Goal: Task Accomplishment & Management: Use online tool/utility

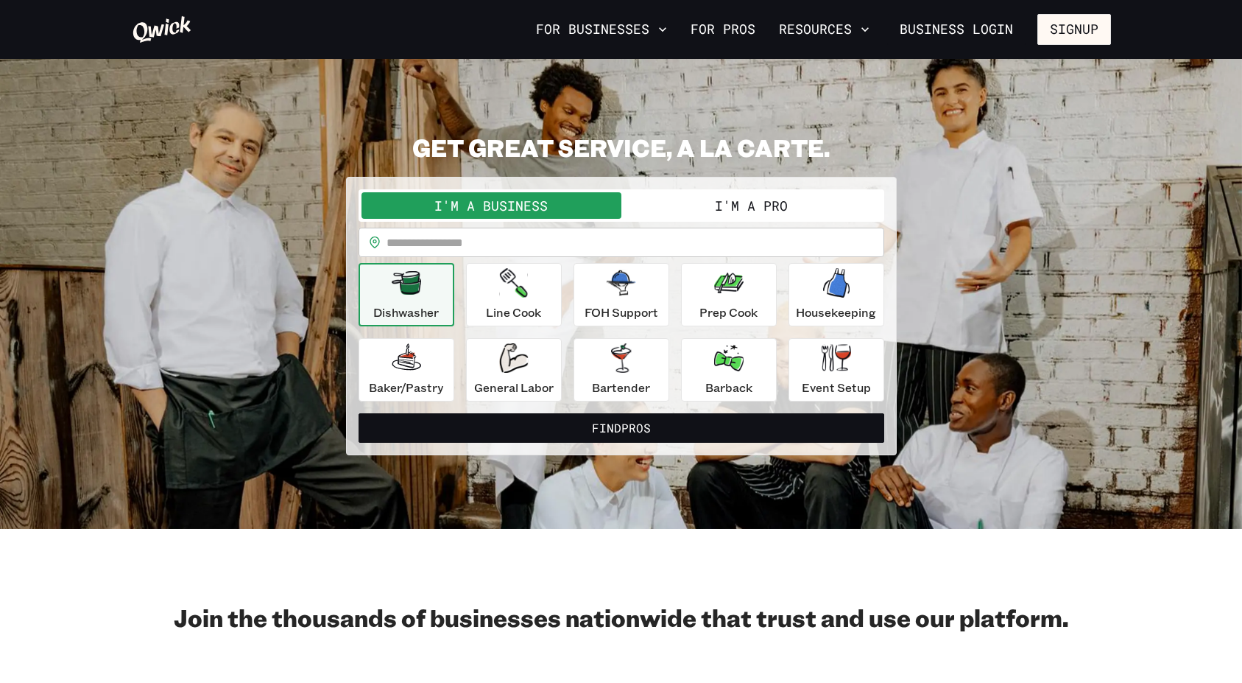
click at [740, 203] on button "I'm a Pro" at bounding box center [752, 205] width 260 height 27
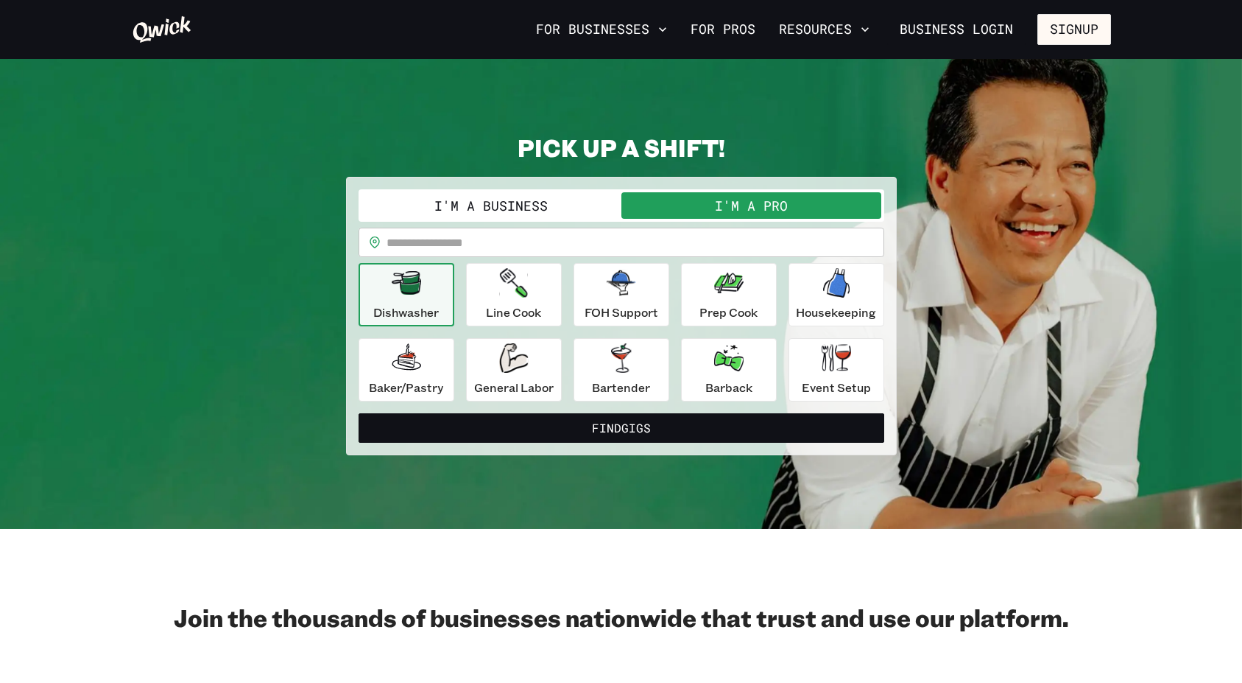
click at [398, 300] on div "Dishwasher" at bounding box center [406, 294] width 66 height 53
click at [466, 421] on button "Find Gigs" at bounding box center [622, 427] width 526 height 29
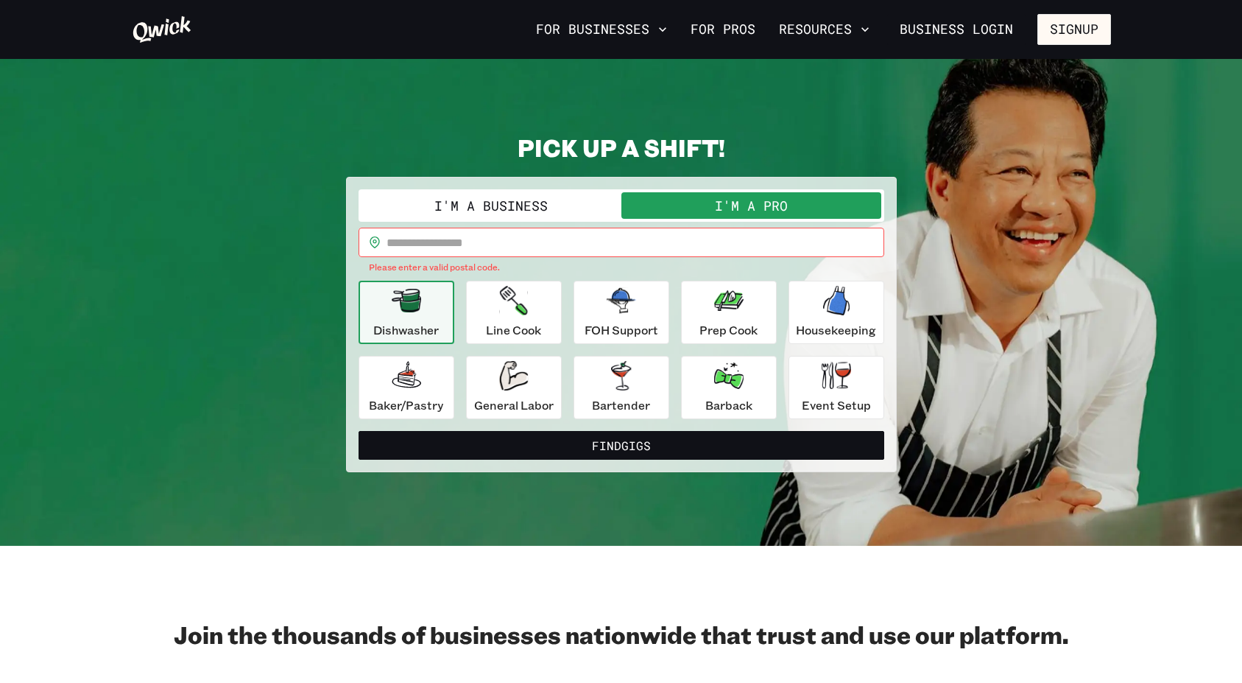
click at [449, 236] on input "text" at bounding box center [636, 242] width 498 height 29
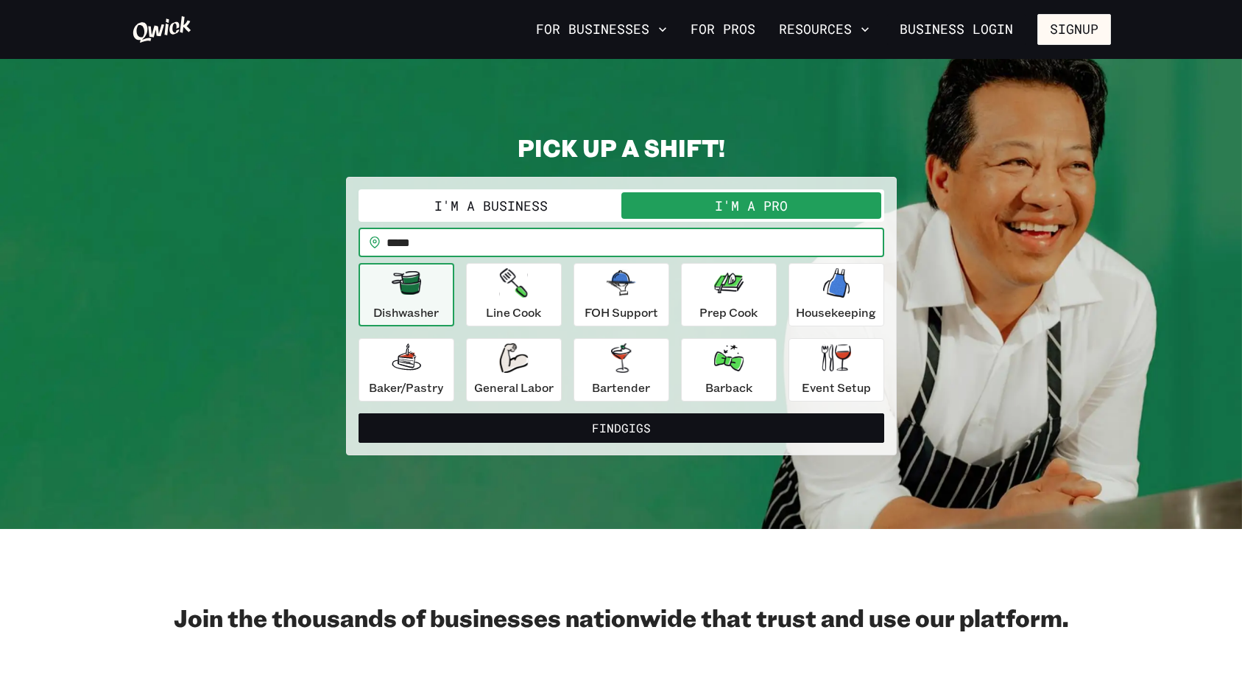
type input "*****"
click at [359, 413] on button "Find Gigs" at bounding box center [622, 427] width 526 height 29
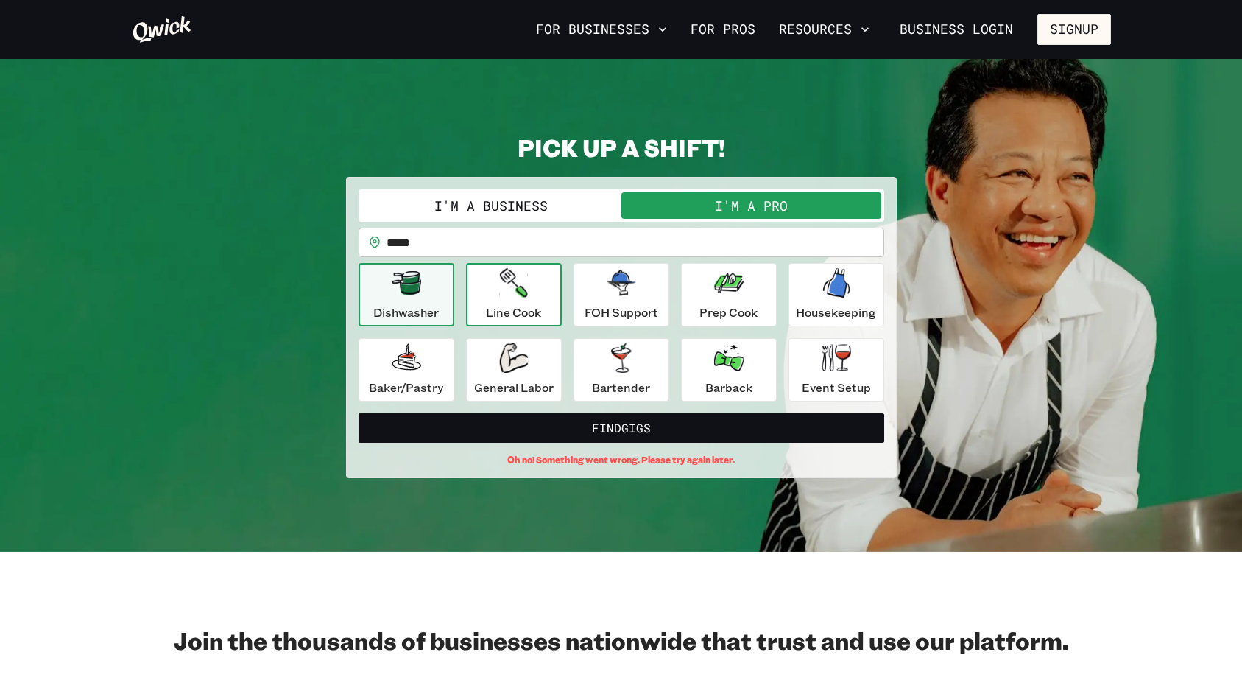
click at [539, 303] on div "Line Cook" at bounding box center [513, 294] width 55 height 53
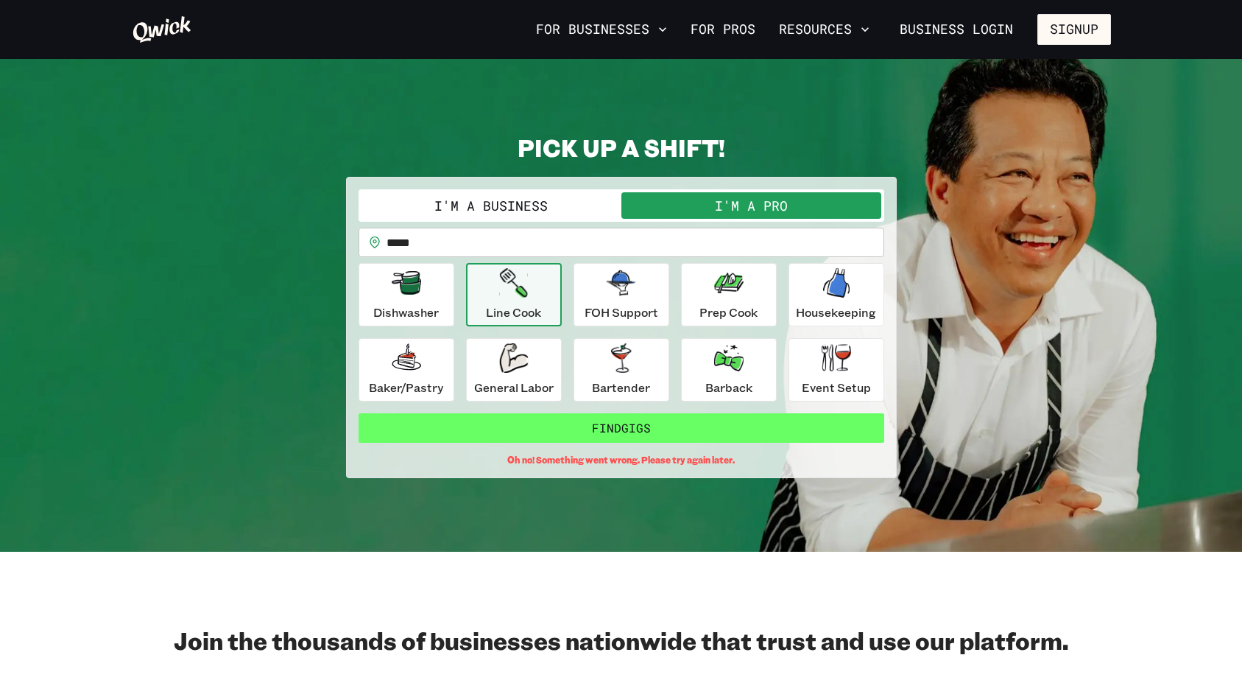
click at [553, 426] on button "Find Gigs" at bounding box center [622, 427] width 526 height 29
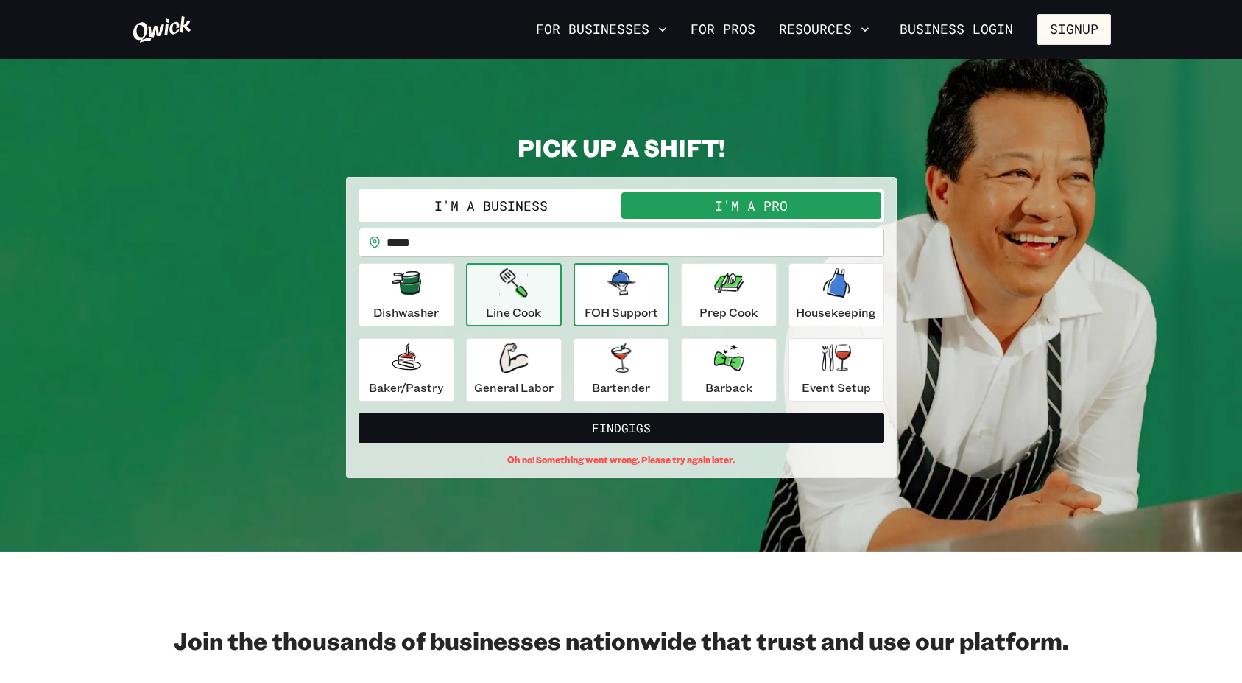
click at [643, 290] on div "FOH Support" at bounding box center [622, 294] width 74 height 53
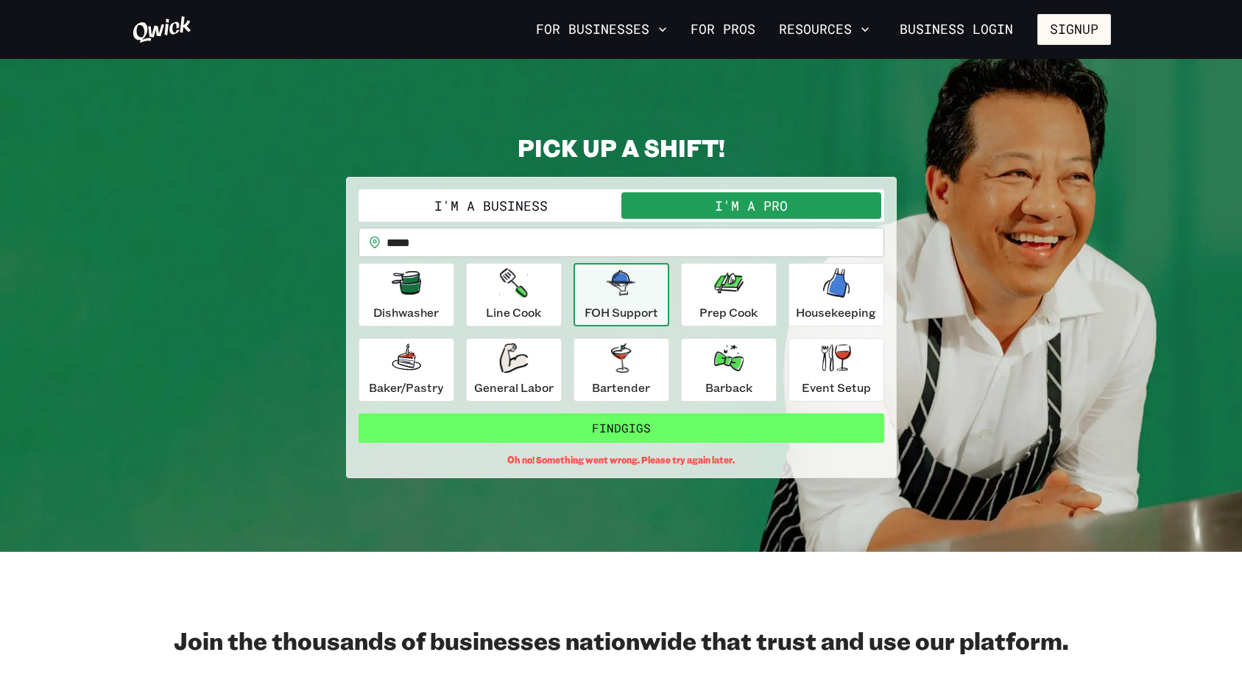
click at [655, 422] on button "Find Gigs" at bounding box center [622, 427] width 526 height 29
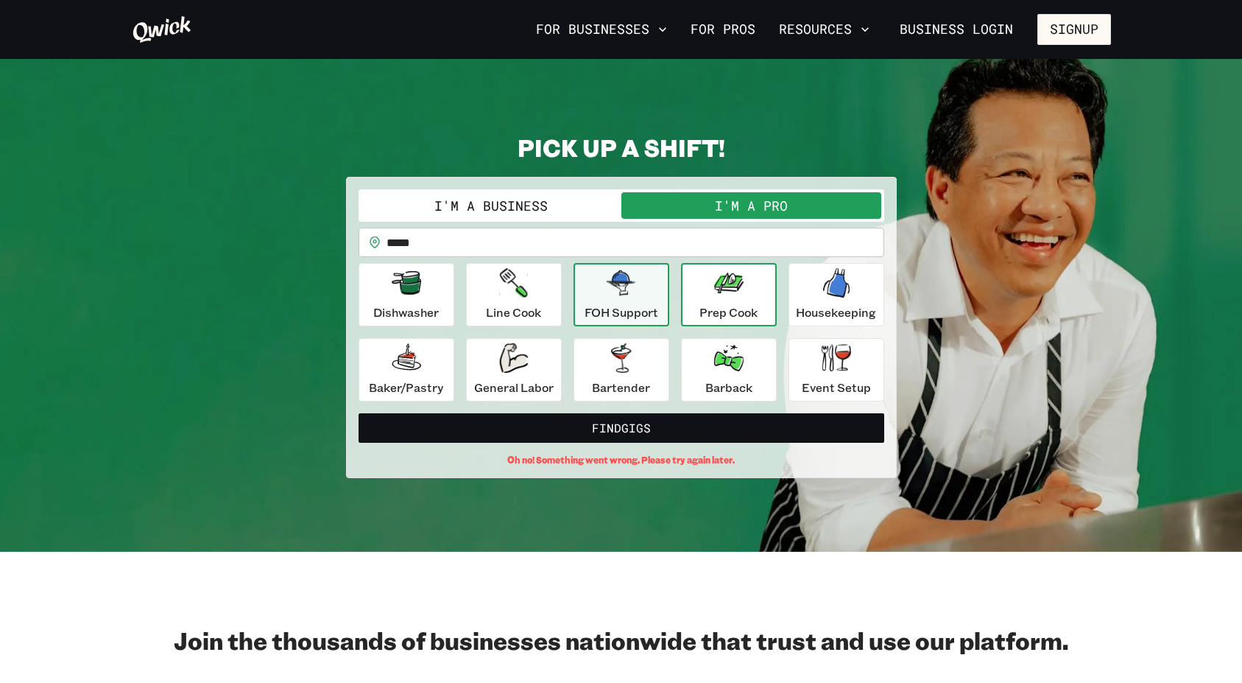
click at [747, 284] on div "Prep Cook" at bounding box center [729, 294] width 58 height 53
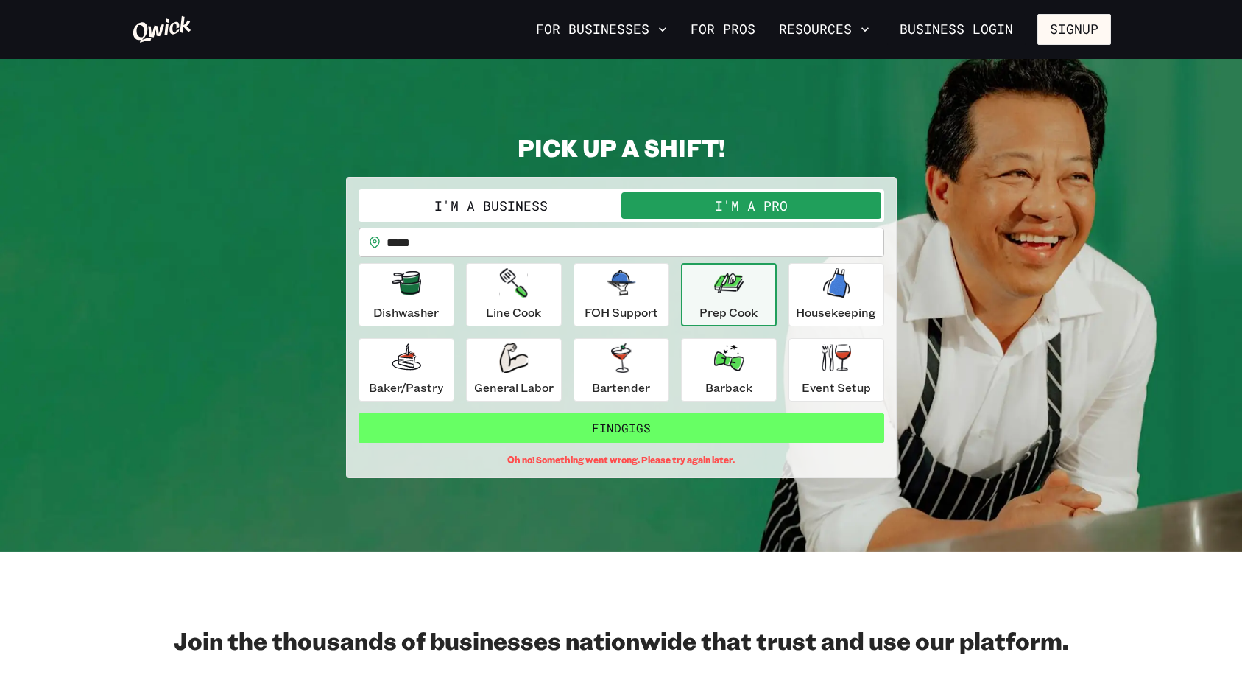
click at [714, 441] on button "Find Gigs" at bounding box center [622, 427] width 526 height 29
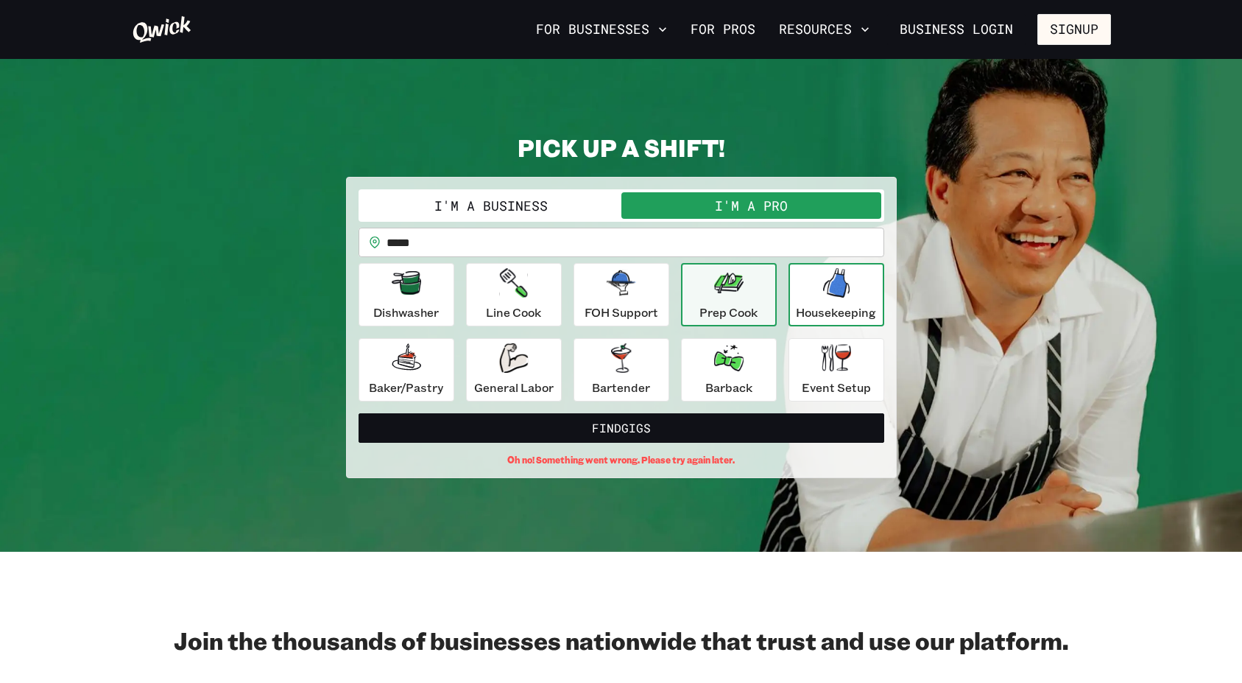
click at [820, 281] on div "Housekeeping" at bounding box center [836, 294] width 80 height 53
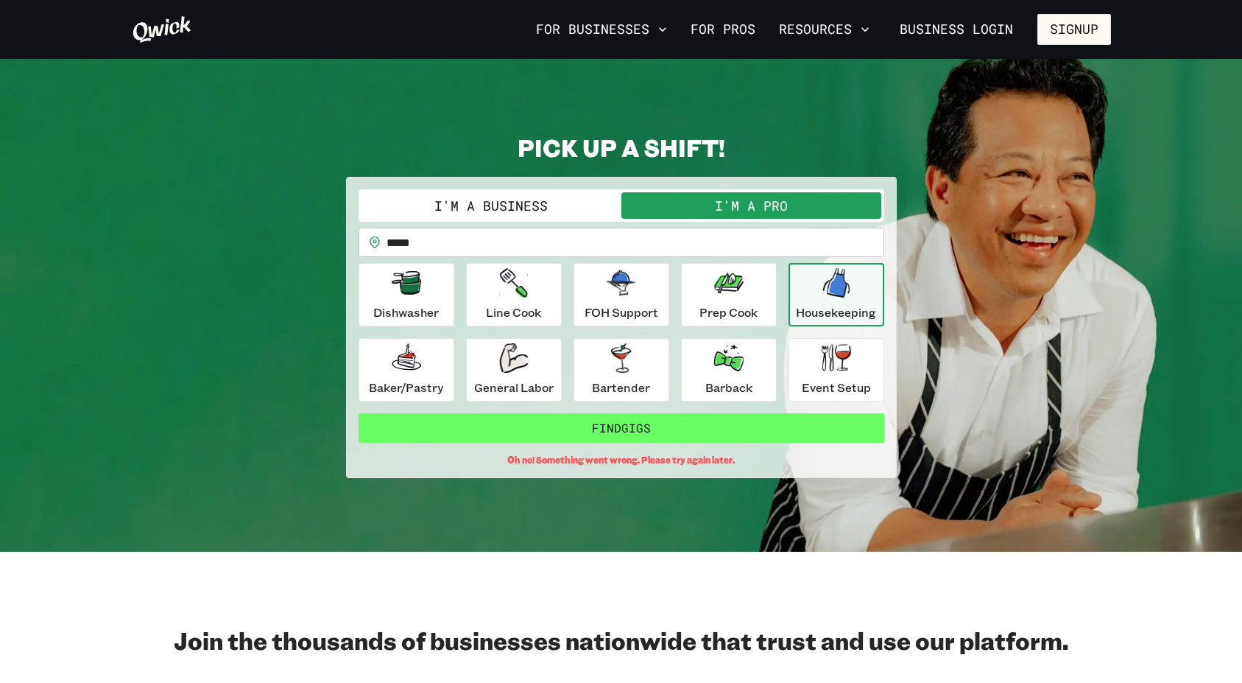
click at [619, 431] on button "Find Gigs" at bounding box center [622, 427] width 526 height 29
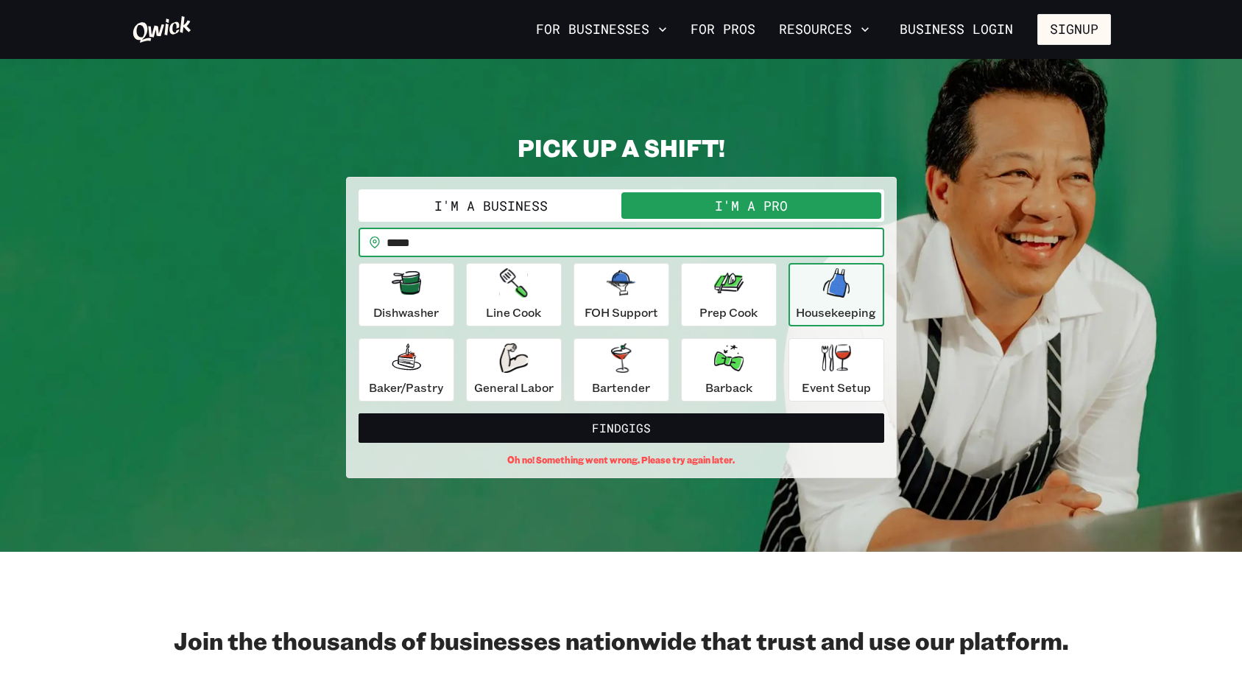
drag, startPoint x: 428, startPoint y: 242, endPoint x: 351, endPoint y: 250, distance: 77.8
click at [387, 250] on input "*****" at bounding box center [636, 242] width 498 height 29
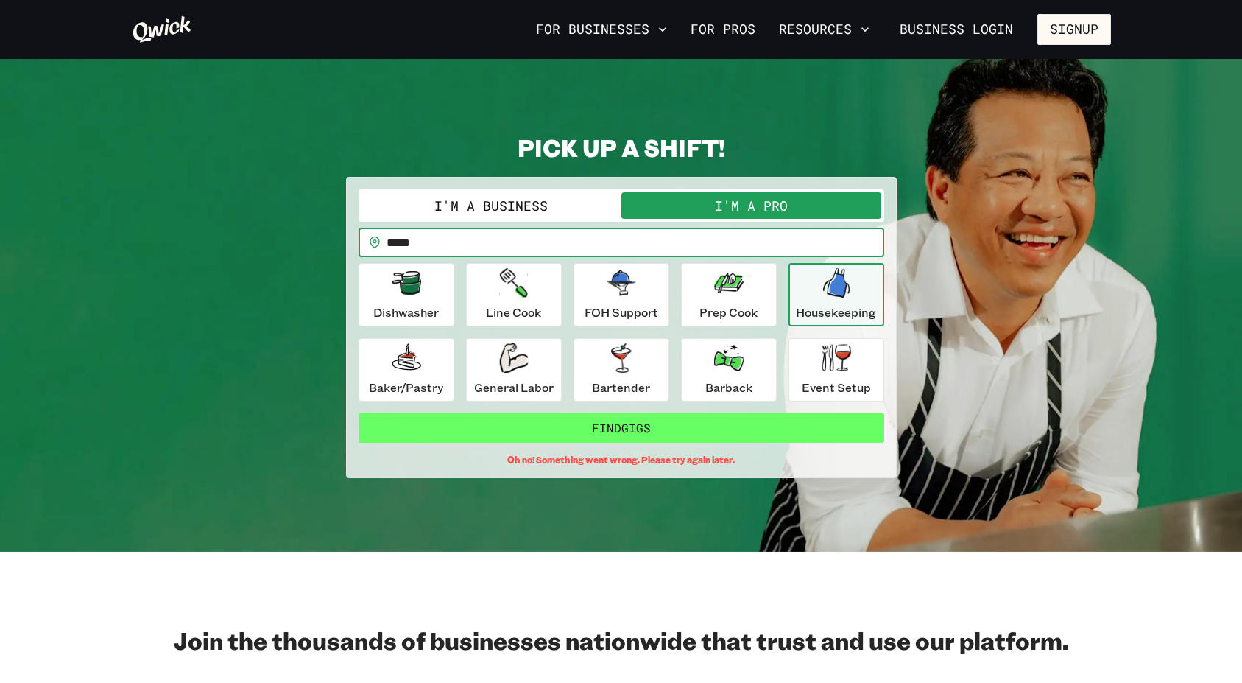
type input "*****"
click at [621, 426] on button "Find Gigs" at bounding box center [622, 427] width 526 height 29
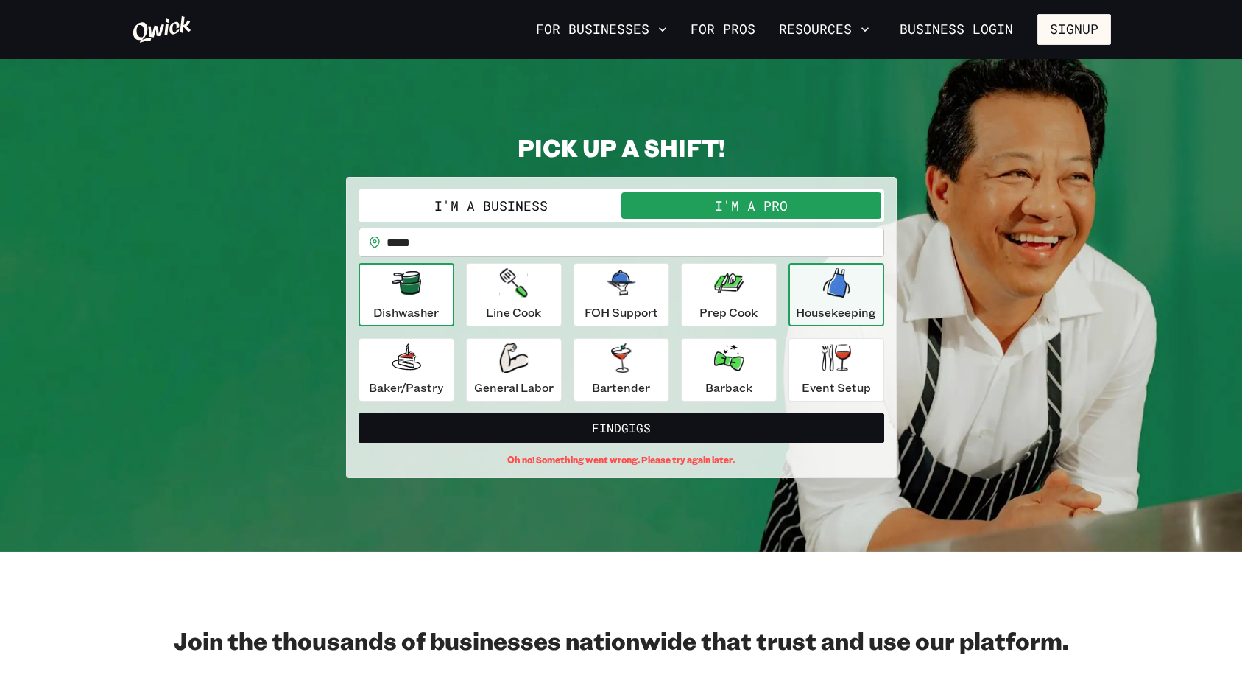
click at [428, 293] on div "Dishwasher" at bounding box center [406, 294] width 66 height 53
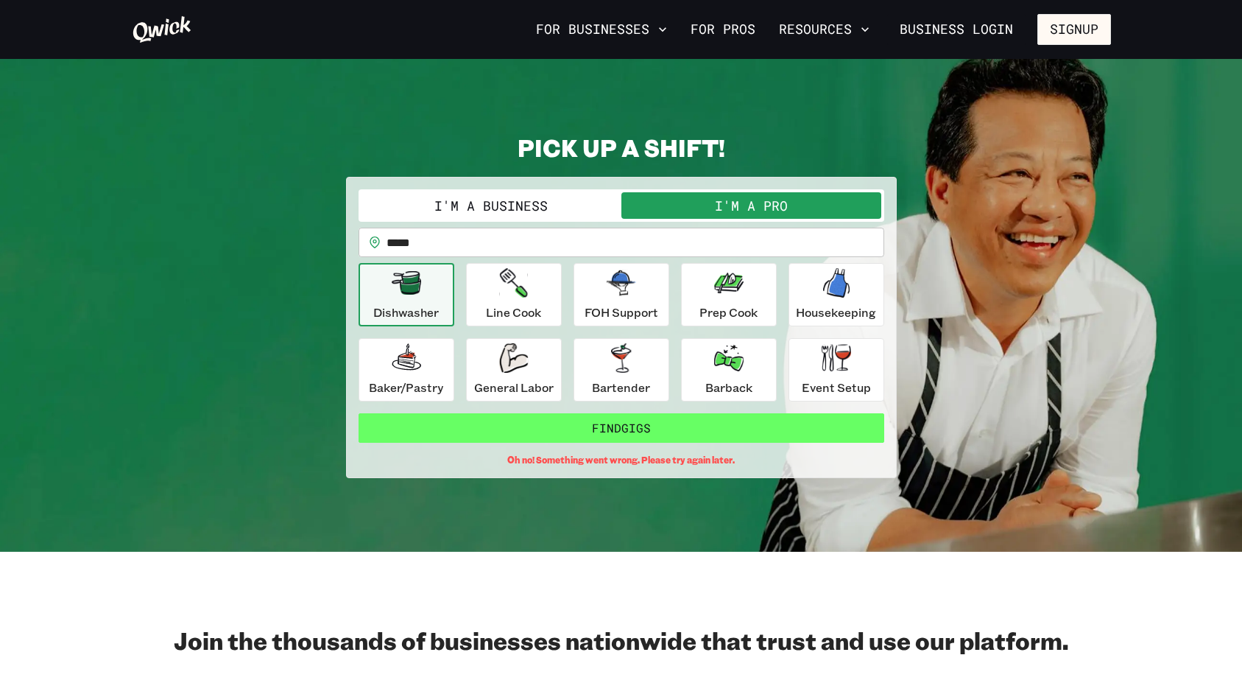
click at [578, 429] on button "Find Gigs" at bounding box center [622, 427] width 526 height 29
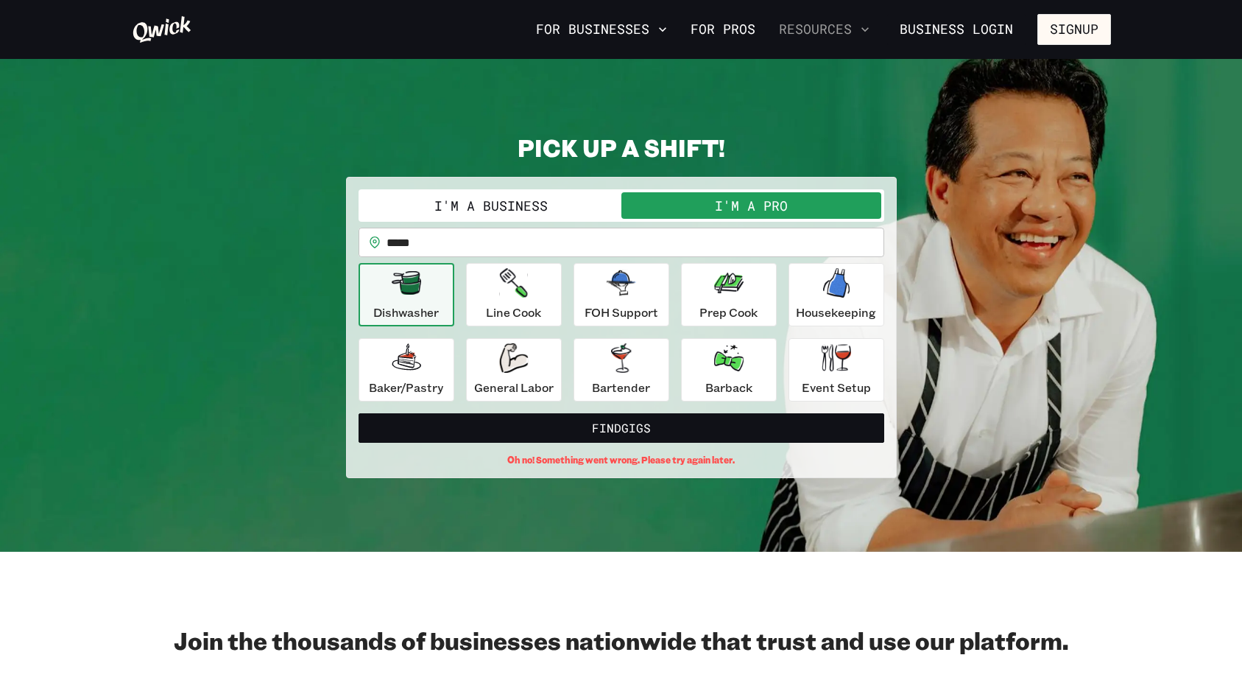
click at [832, 23] on button "Resources" at bounding box center [824, 29] width 102 height 25
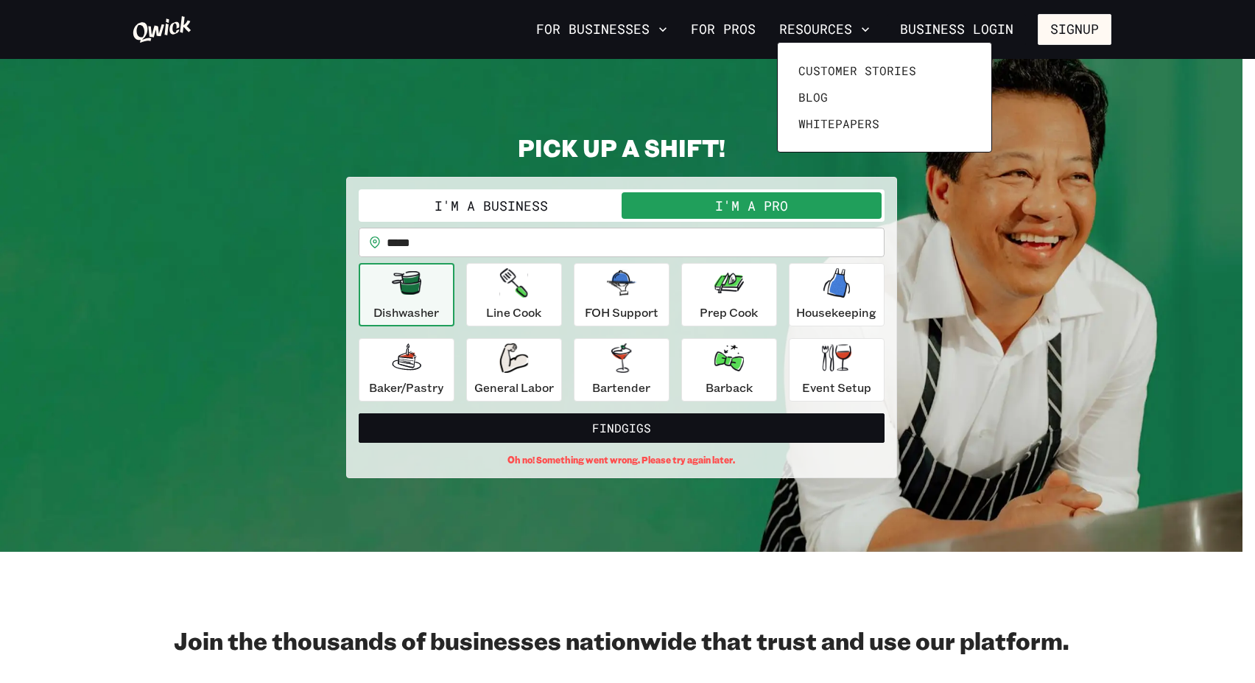
click at [626, 25] on div at bounding box center [627, 341] width 1255 height 683
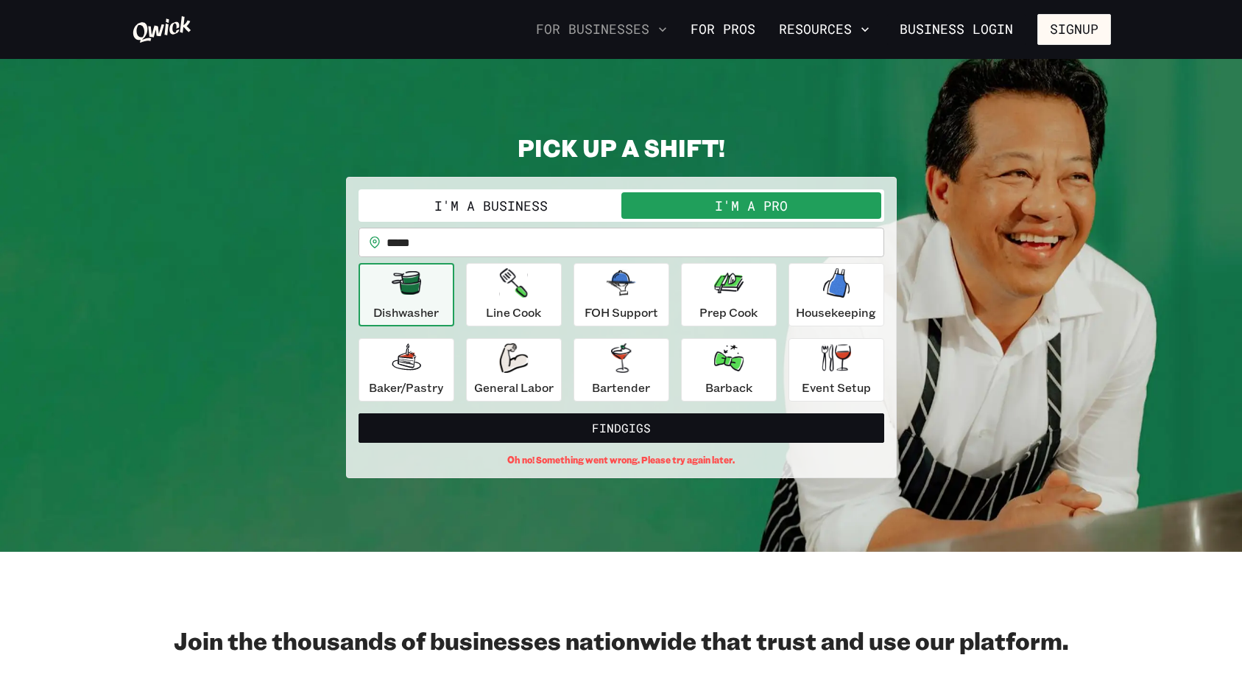
click at [639, 26] on button "For Businesses" at bounding box center [601, 29] width 143 height 25
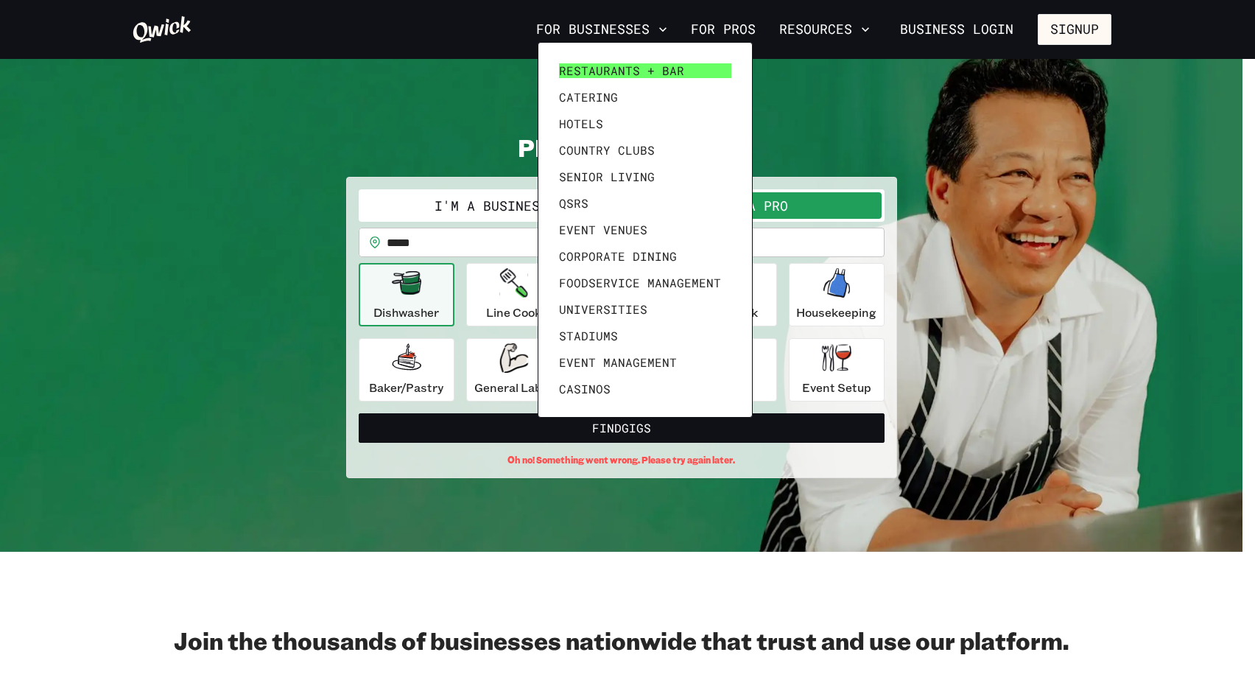
click at [628, 71] on span "Restaurants + Bar" at bounding box center [621, 70] width 125 height 15
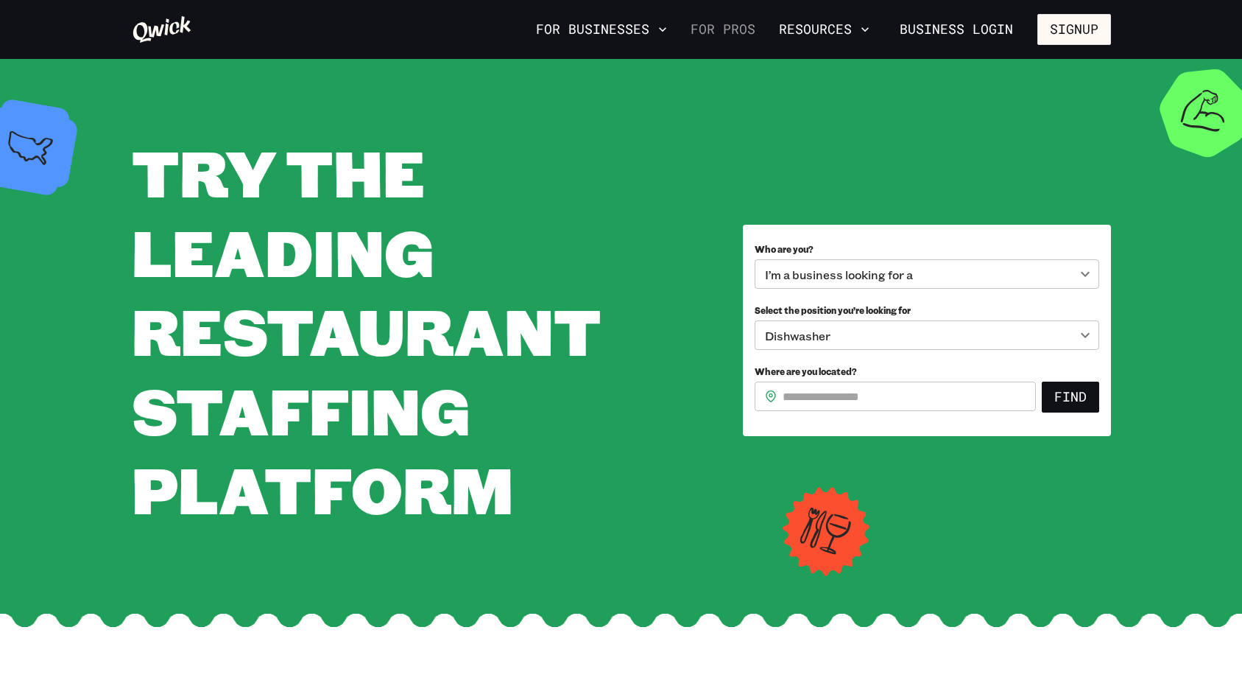
click at [725, 31] on link "For Pros" at bounding box center [723, 29] width 77 height 25
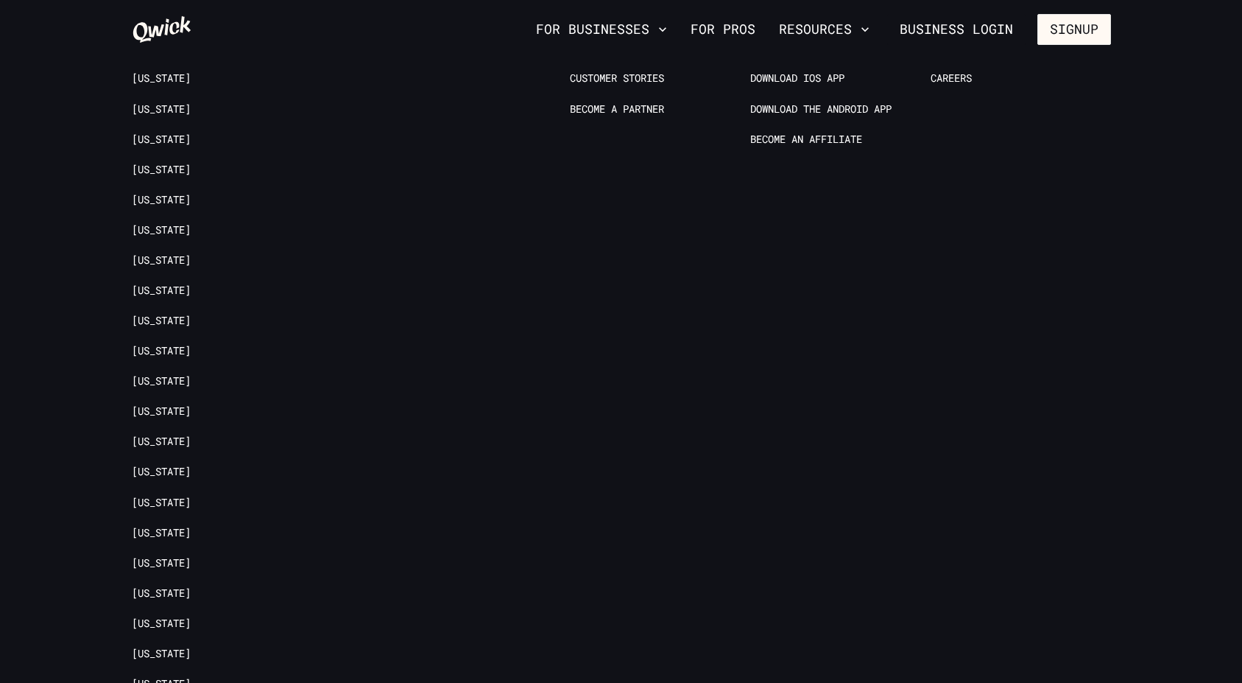
scroll to position [2824, 0]
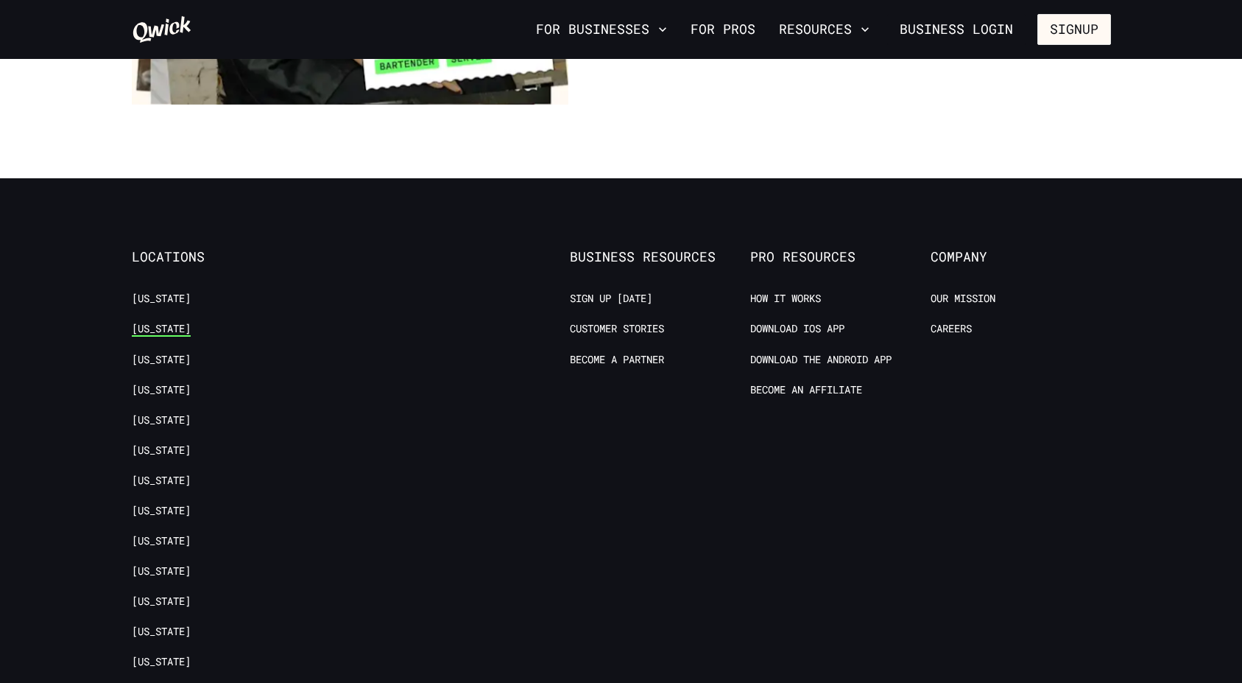
click at [144, 322] on link "[US_STATE]" at bounding box center [161, 329] width 59 height 14
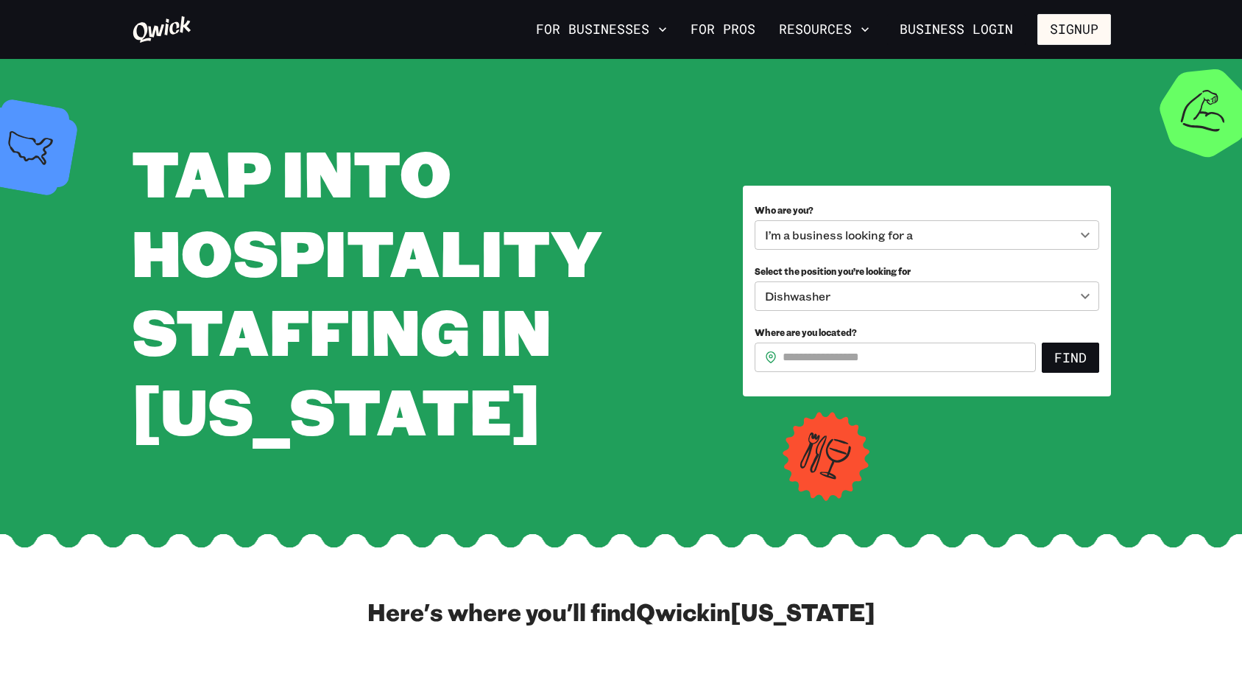
click at [898, 362] on input "Where are you located?" at bounding box center [909, 356] width 253 height 29
type input "*****"
click at [1069, 356] on button "Find" at bounding box center [1070, 357] width 57 height 31
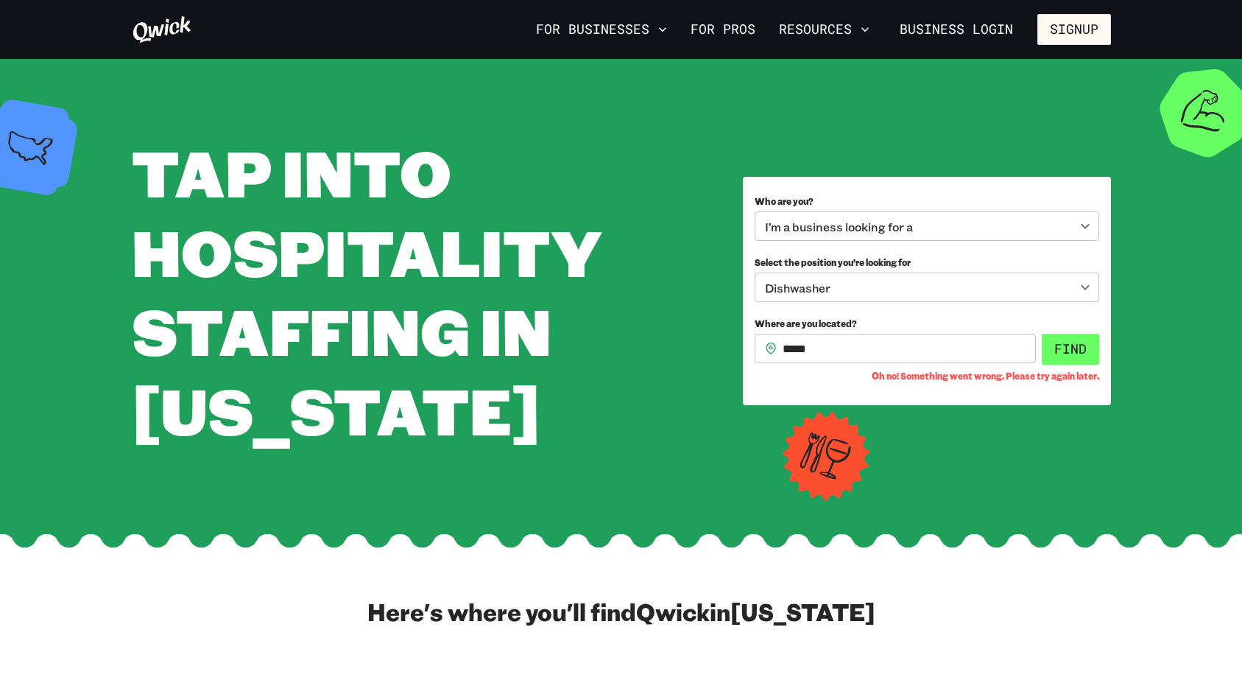
click at [1069, 359] on button "Find" at bounding box center [1070, 349] width 57 height 31
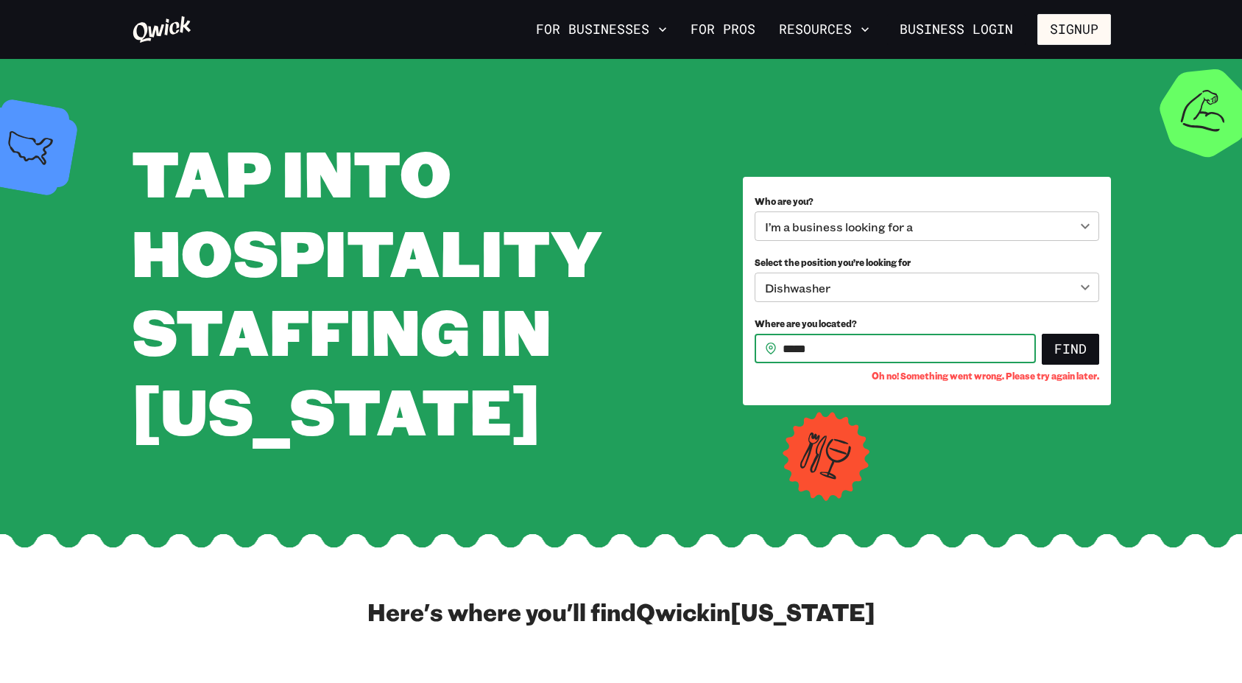
drag, startPoint x: 829, startPoint y: 351, endPoint x: 695, endPoint y: 361, distance: 134.4
click at [783, 361] on input "*****" at bounding box center [909, 348] width 253 height 29
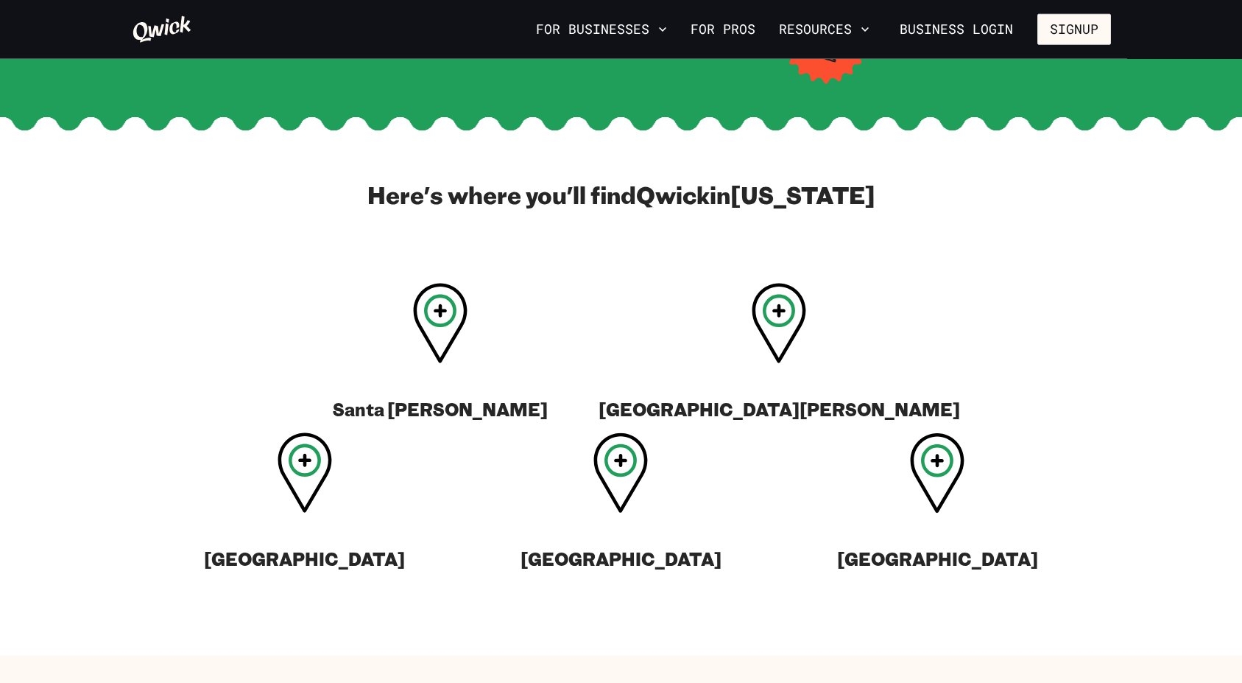
scroll to position [501, 0]
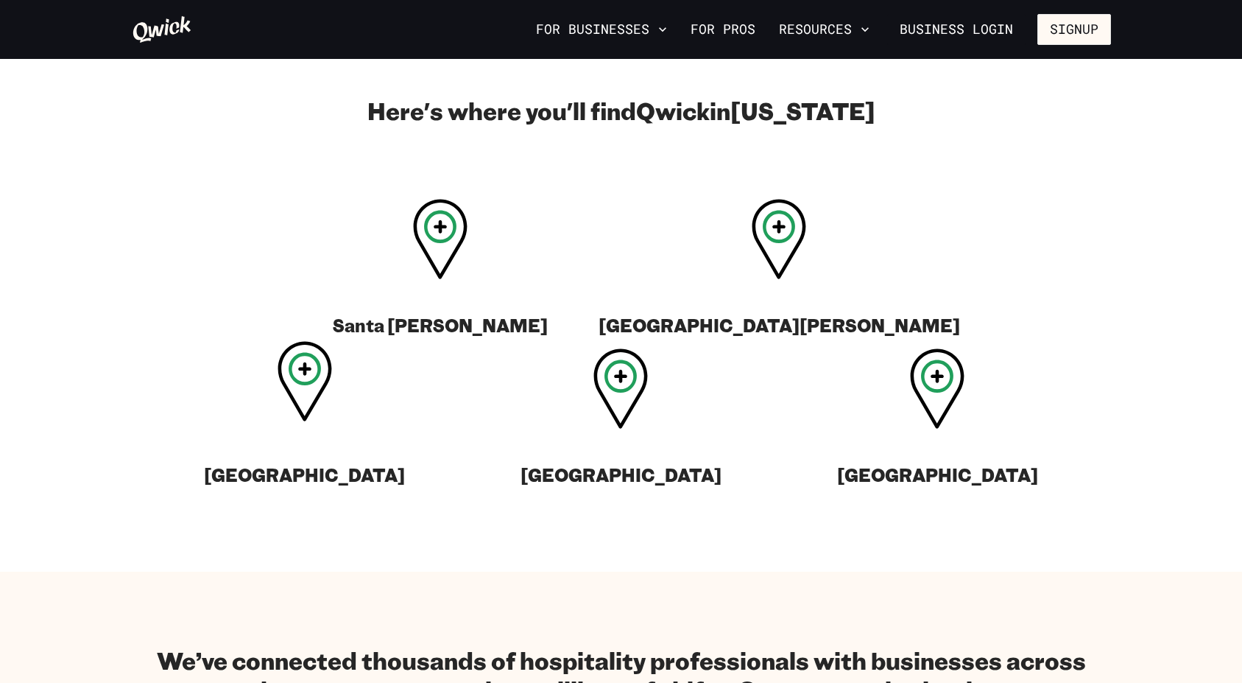
click at [332, 341] on icon at bounding box center [305, 381] width 54 height 80
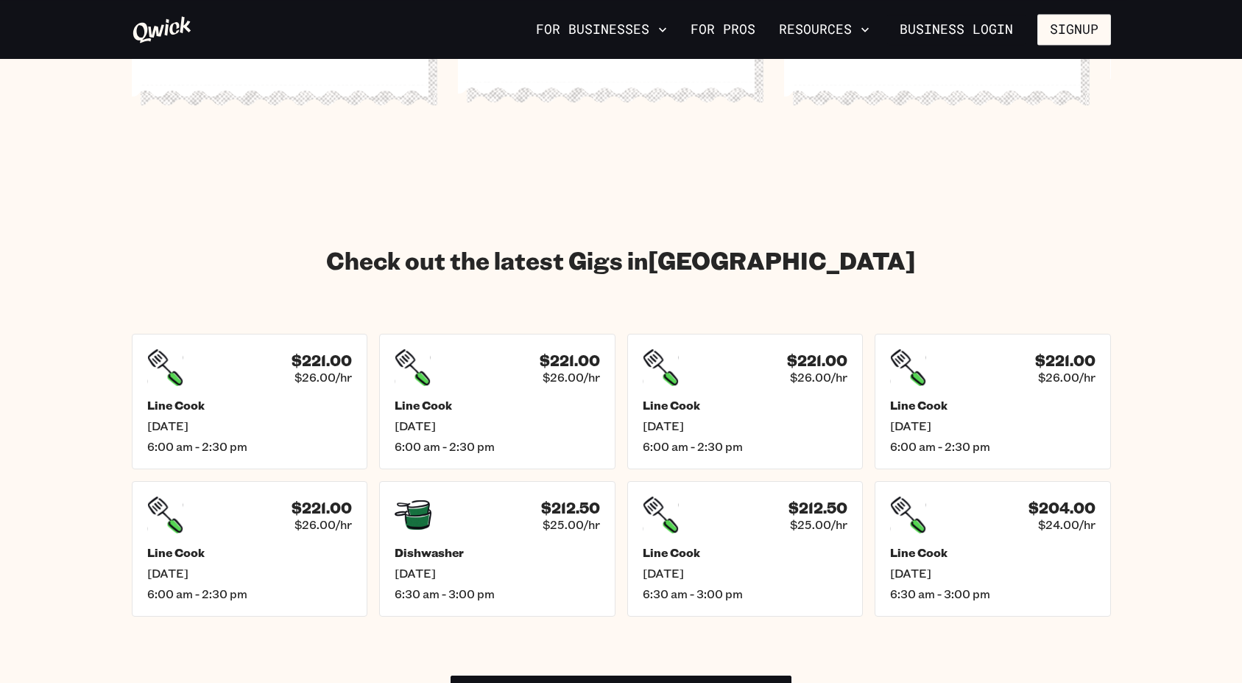
scroll to position [2003, 0]
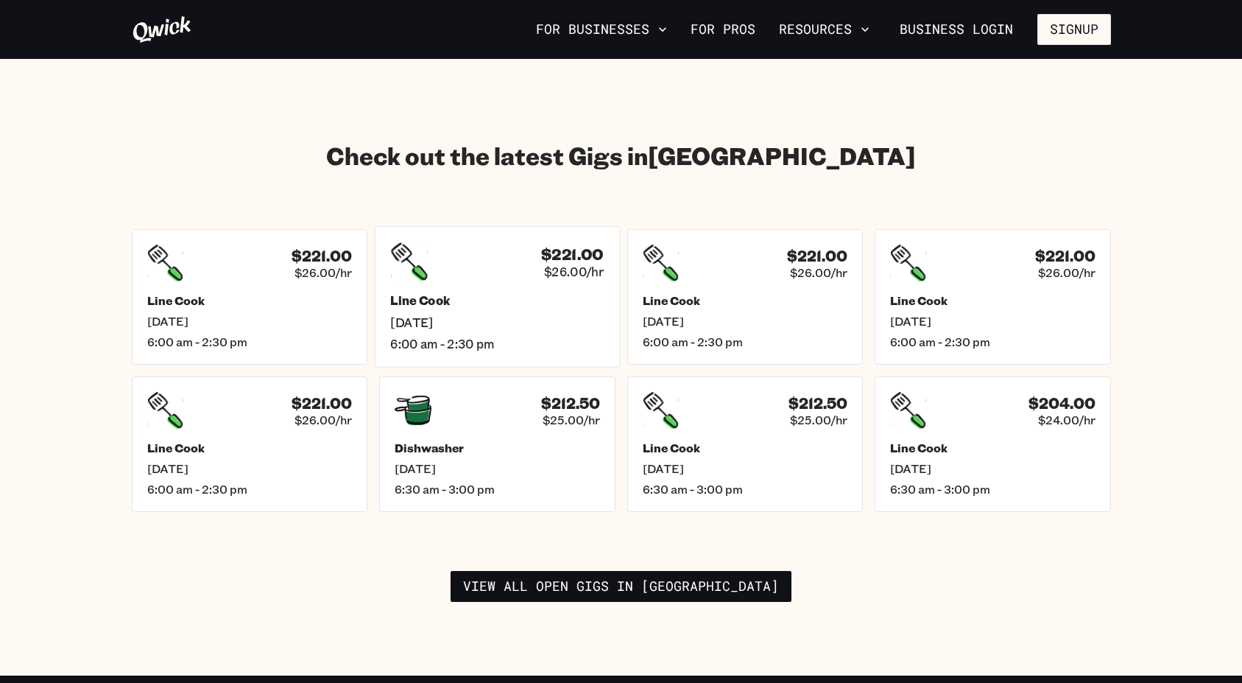
click at [544, 293] on h5 "Line Cook" at bounding box center [497, 300] width 214 height 15
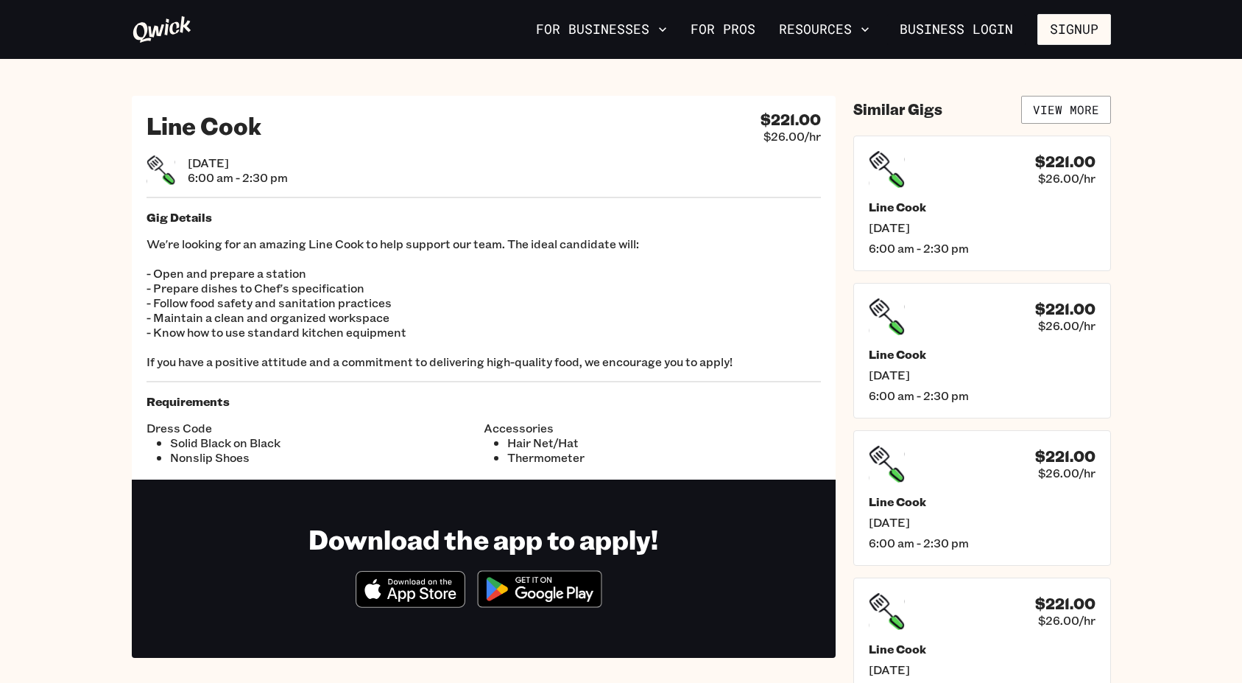
scroll to position [2003, 0]
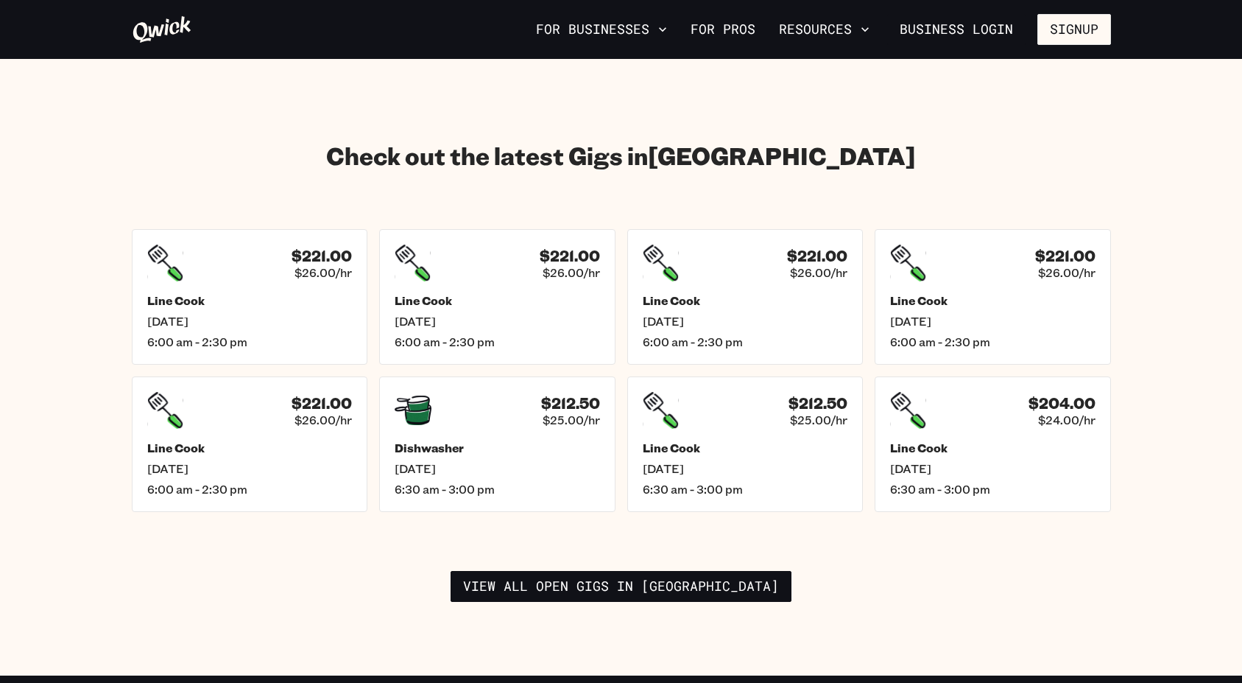
scroll to position [501, 0]
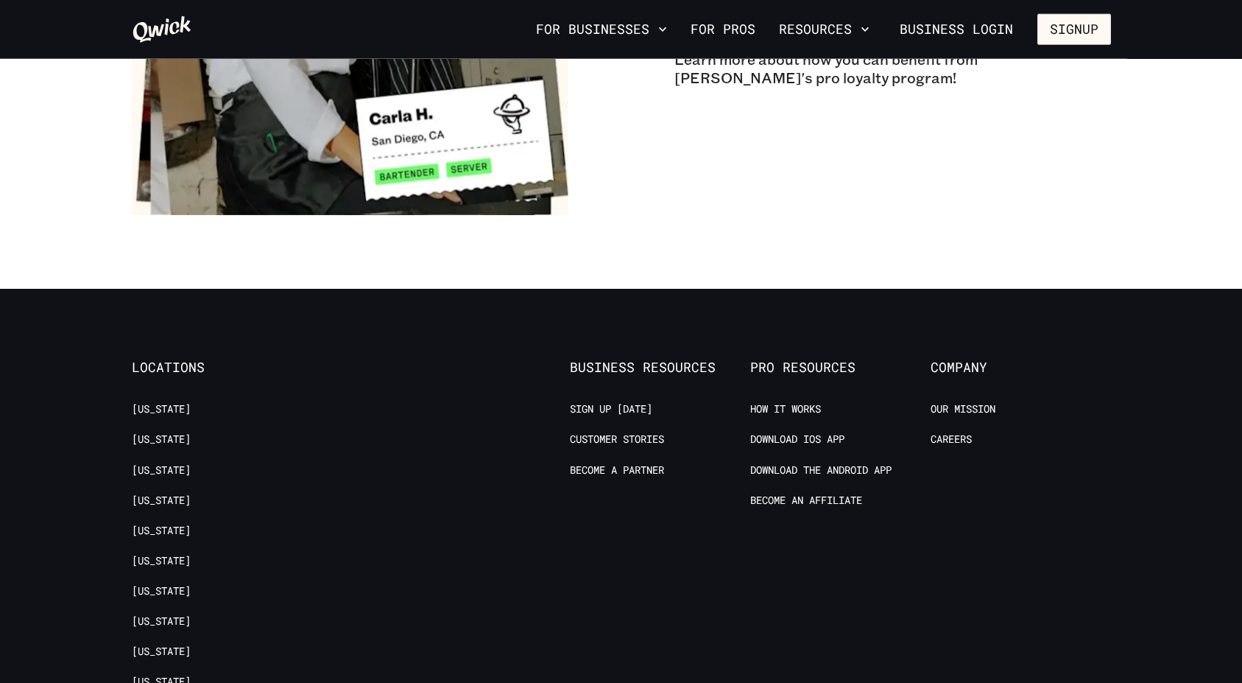
scroll to position [2754, 0]
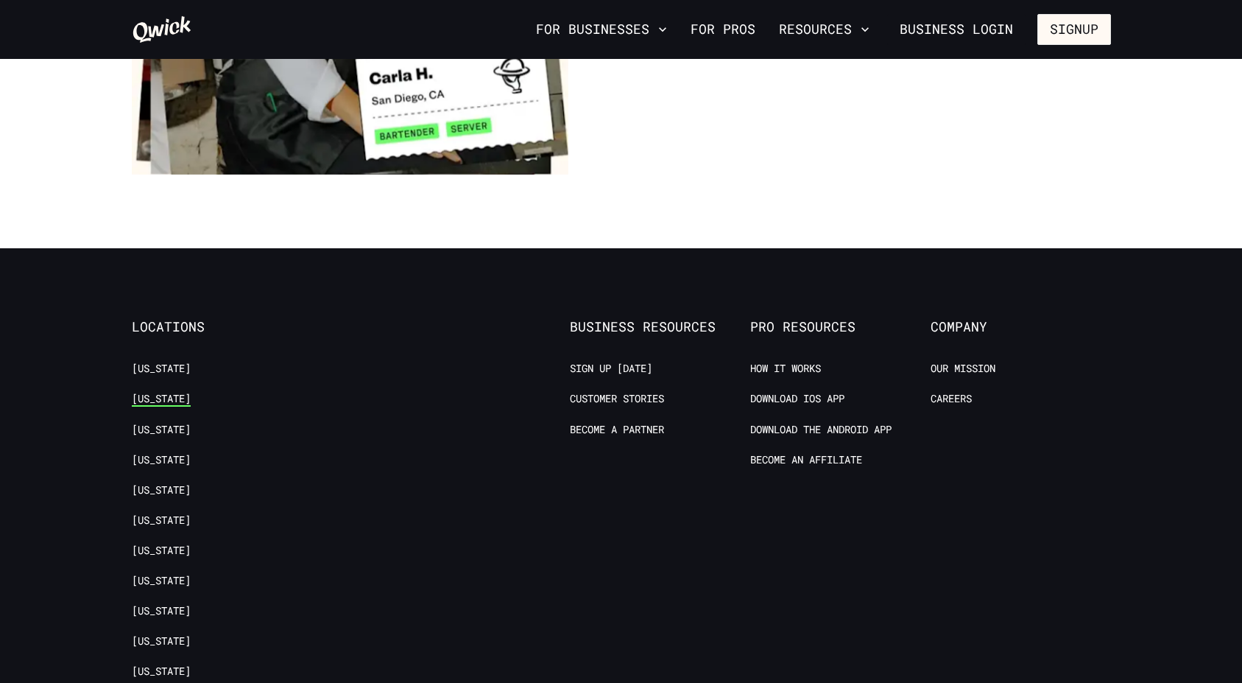
click at [150, 392] on link "[US_STATE]" at bounding box center [161, 399] width 59 height 14
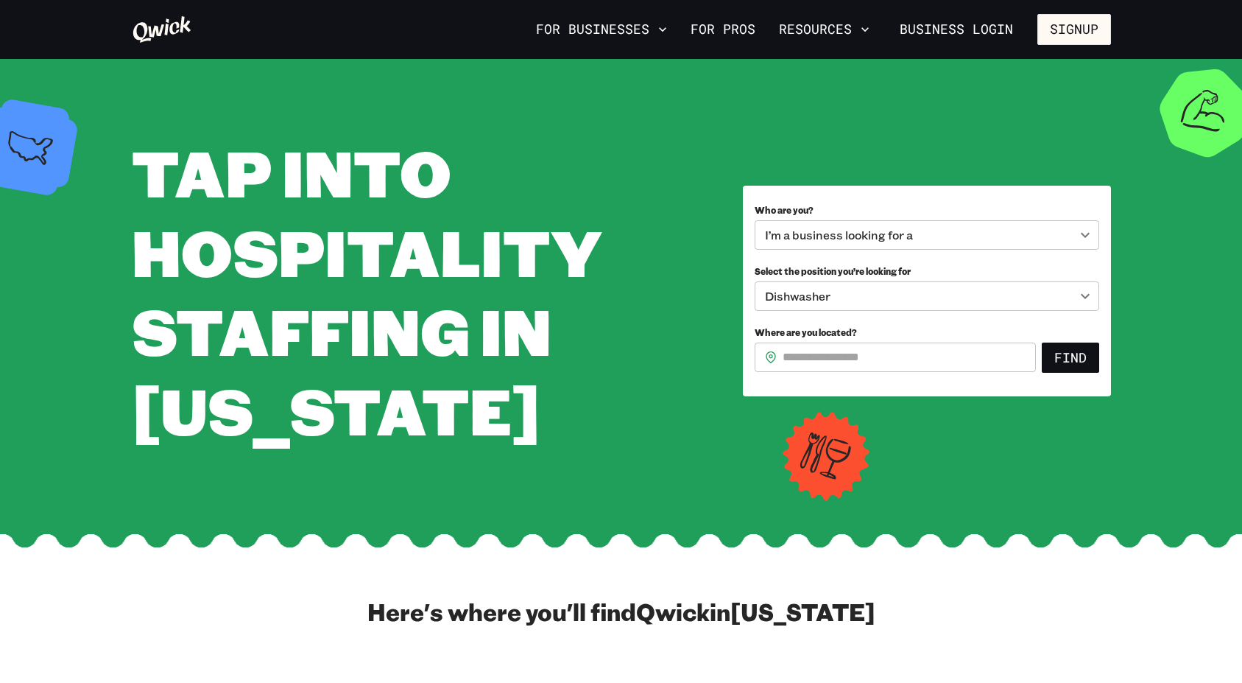
click at [995, 291] on body "**********" at bounding box center [621, 341] width 1242 height 683
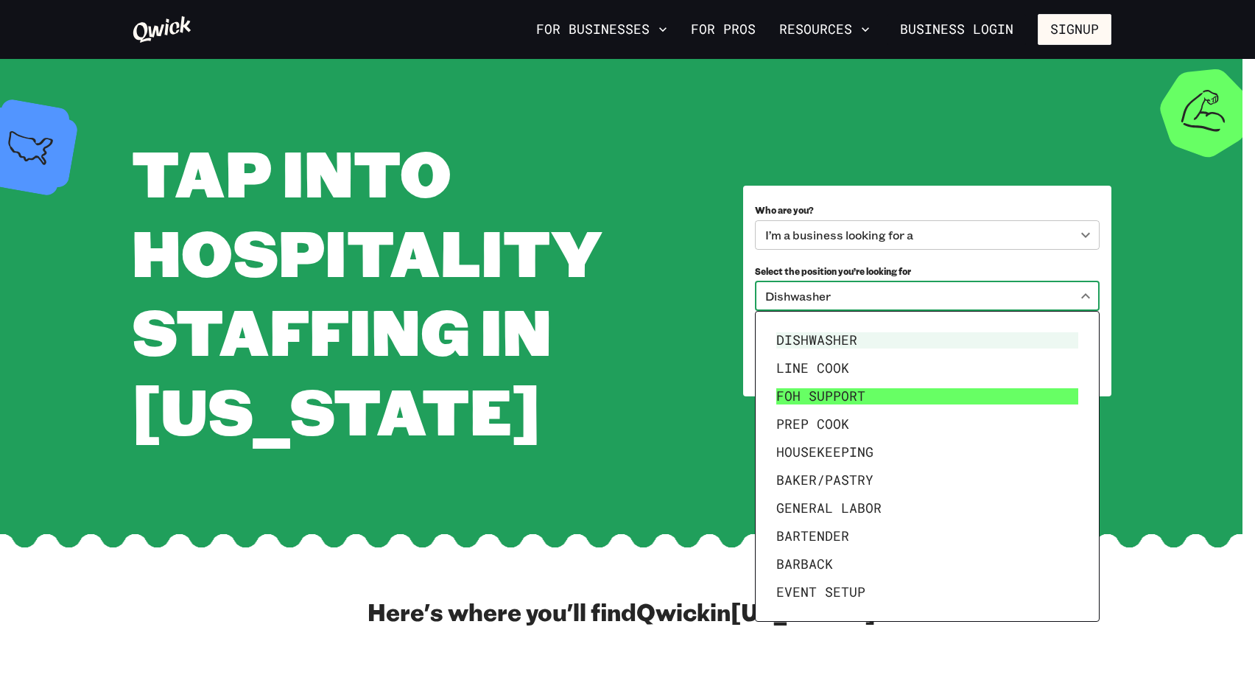
click at [871, 397] on li "FOH Support" at bounding box center [927, 396] width 314 height 28
type input "**********"
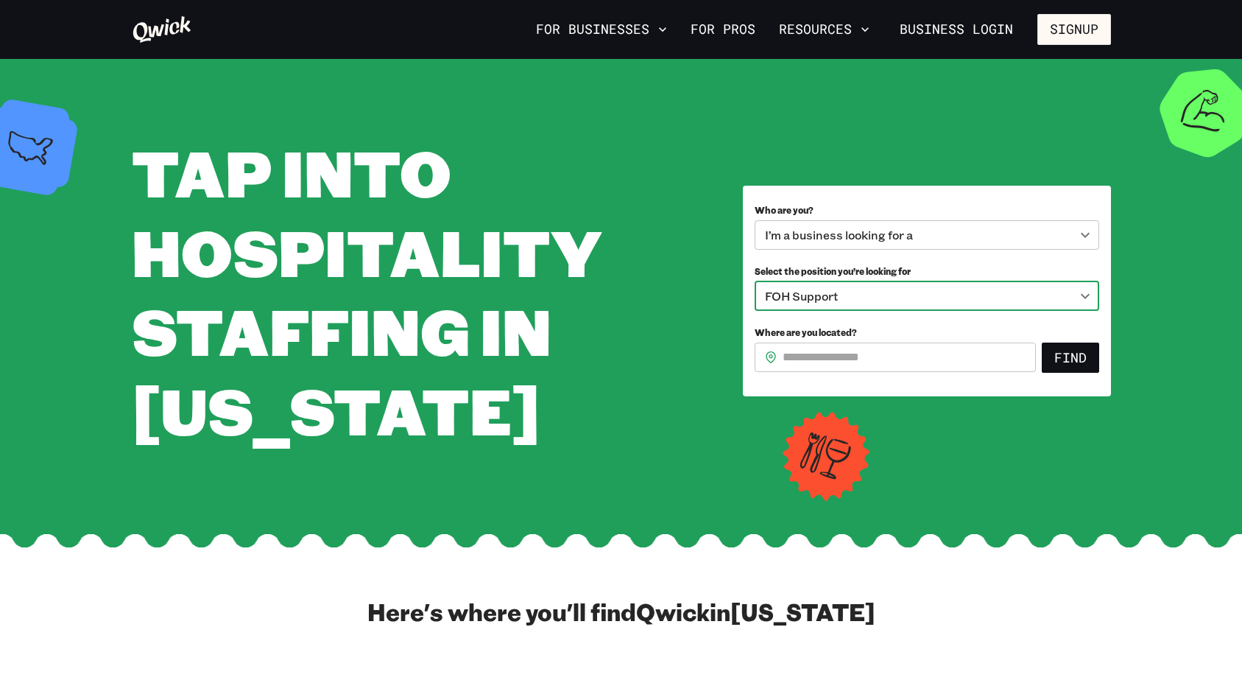
click at [915, 356] on input "Where are you located?" at bounding box center [909, 356] width 253 height 29
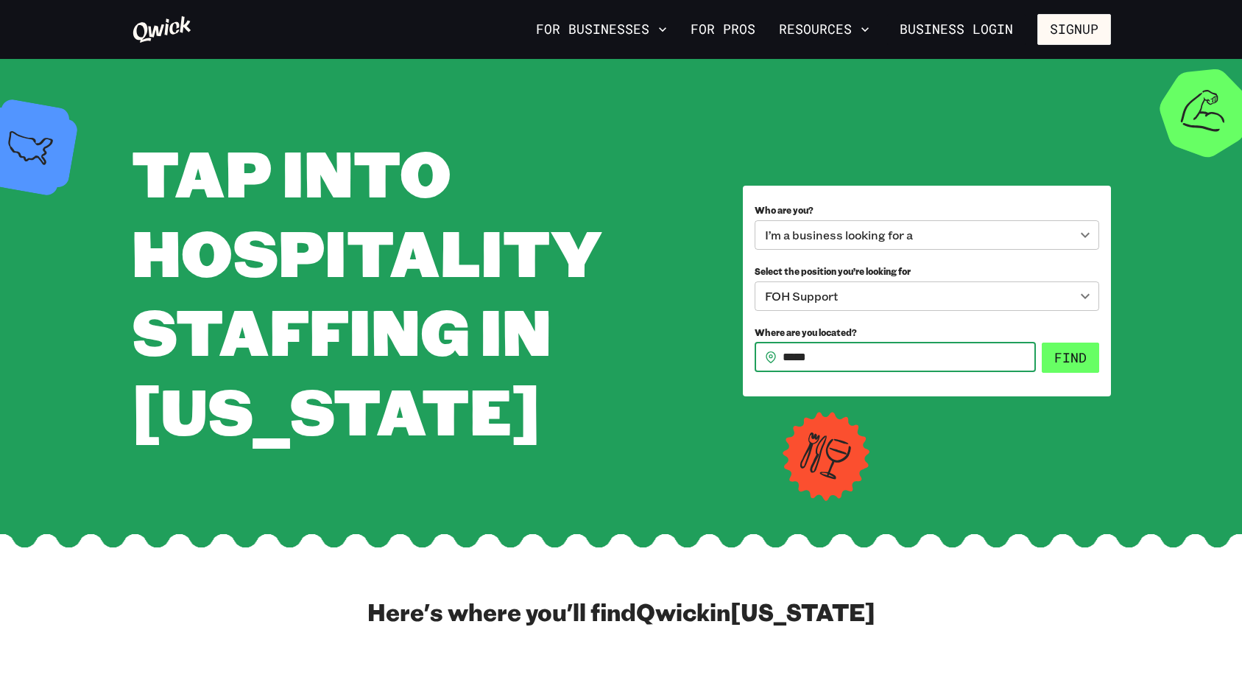
type input "*****"
click at [1066, 351] on button "Find" at bounding box center [1070, 357] width 57 height 31
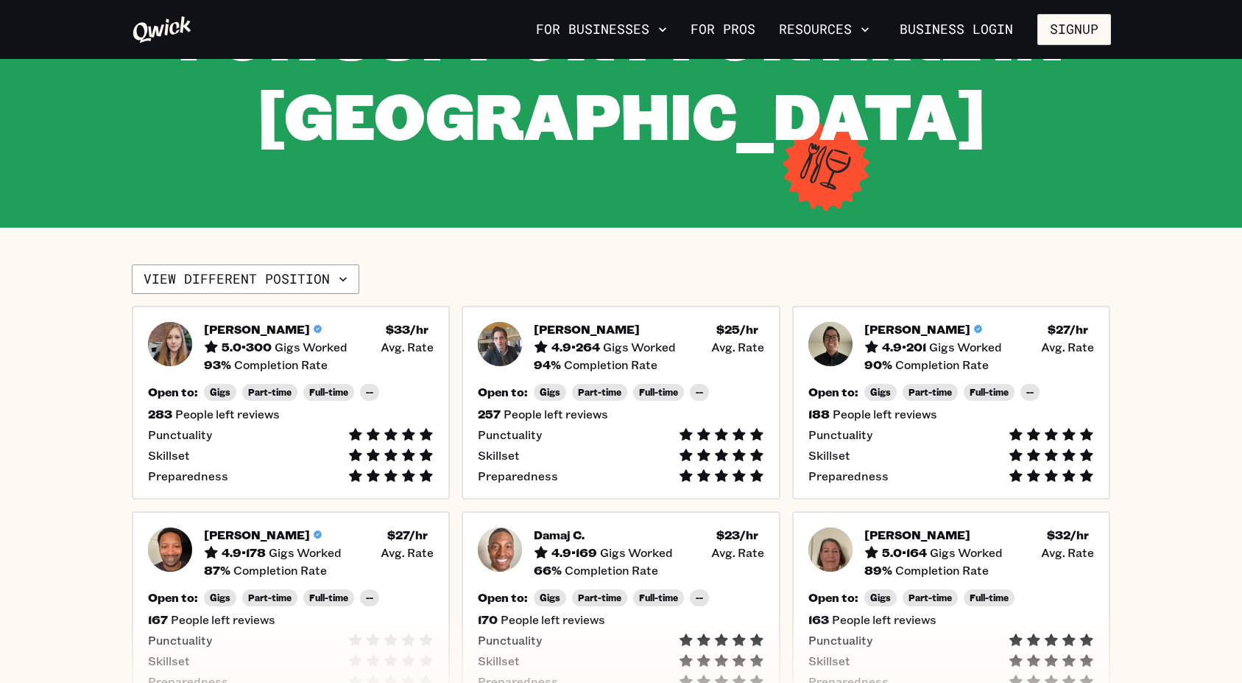
scroll to position [250, 0]
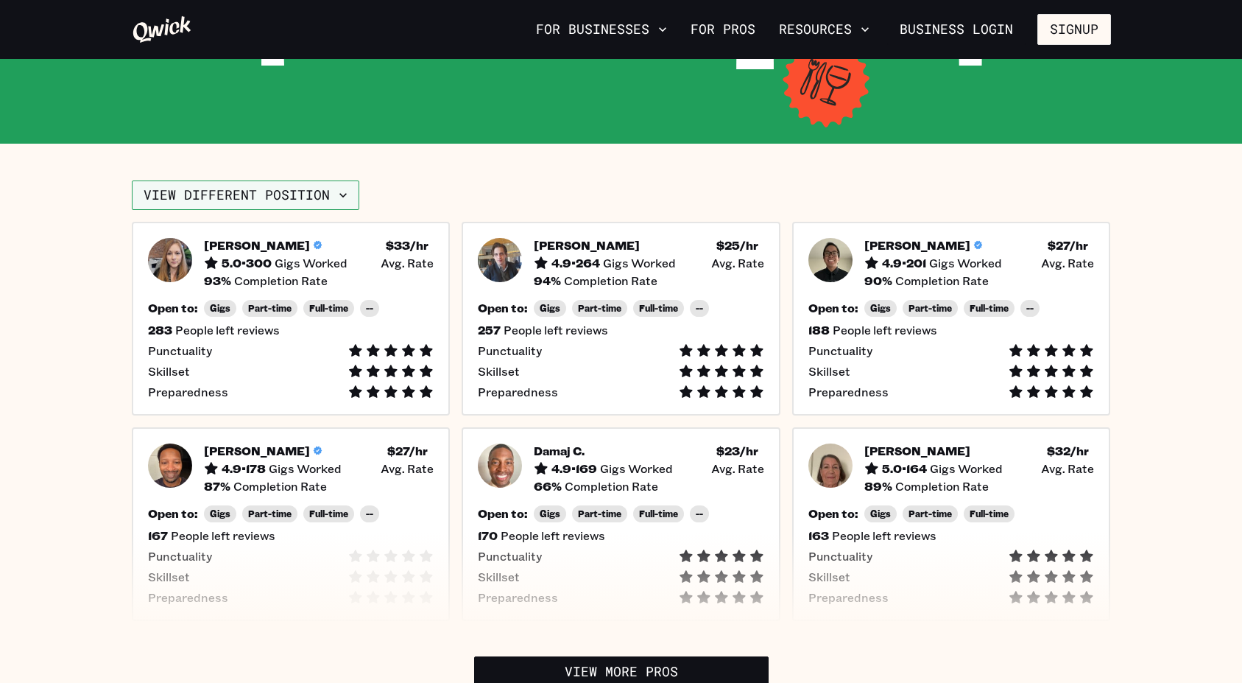
click at [336, 195] on icon "button" at bounding box center [343, 195] width 15 height 15
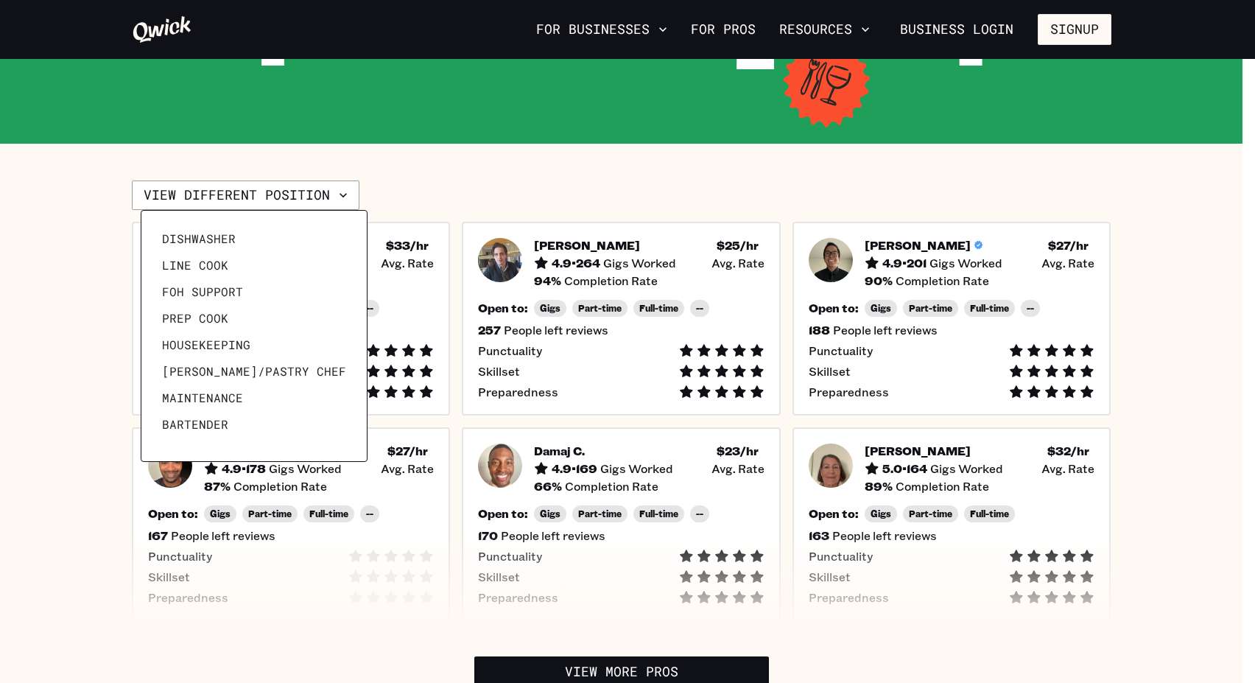
click at [435, 172] on div at bounding box center [627, 341] width 1255 height 683
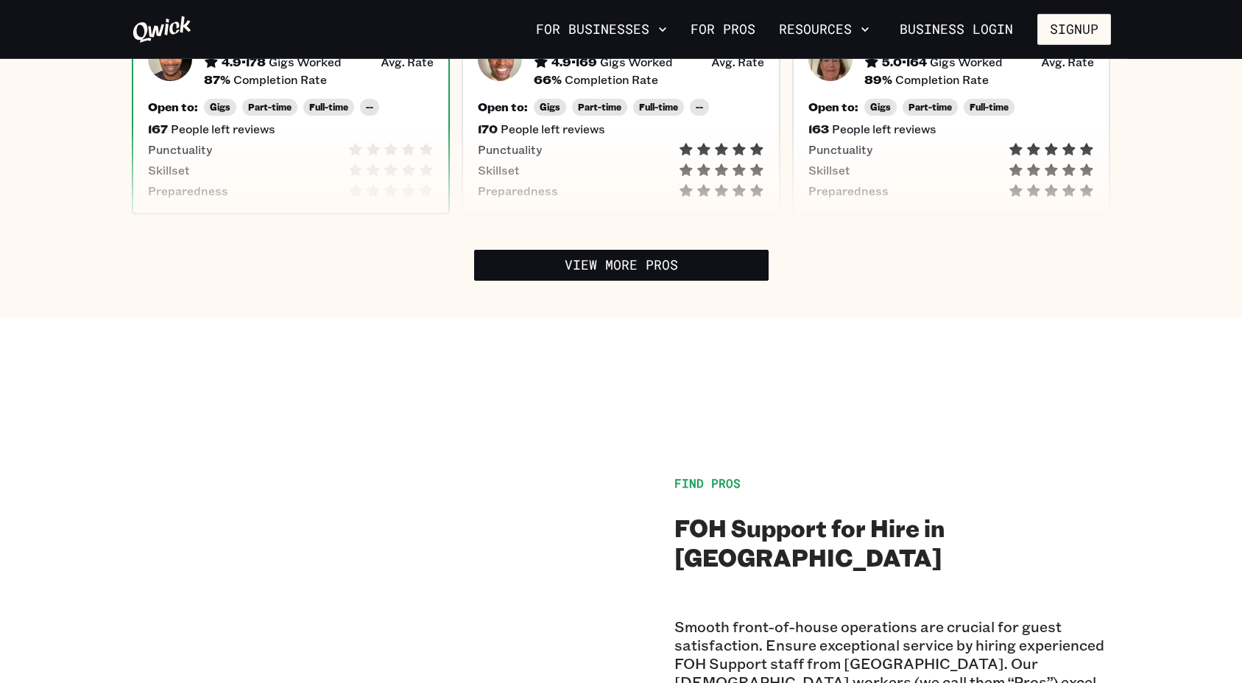
scroll to position [751, 0]
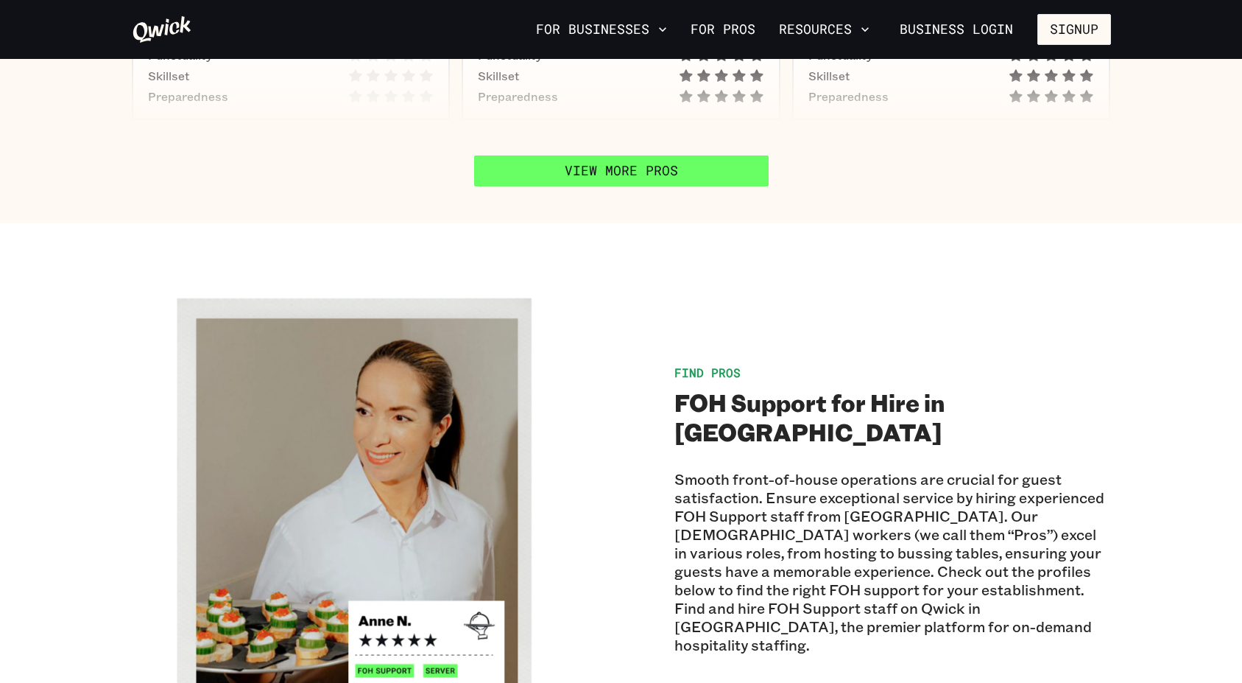
click at [601, 173] on link "View More Pros" at bounding box center [621, 170] width 295 height 31
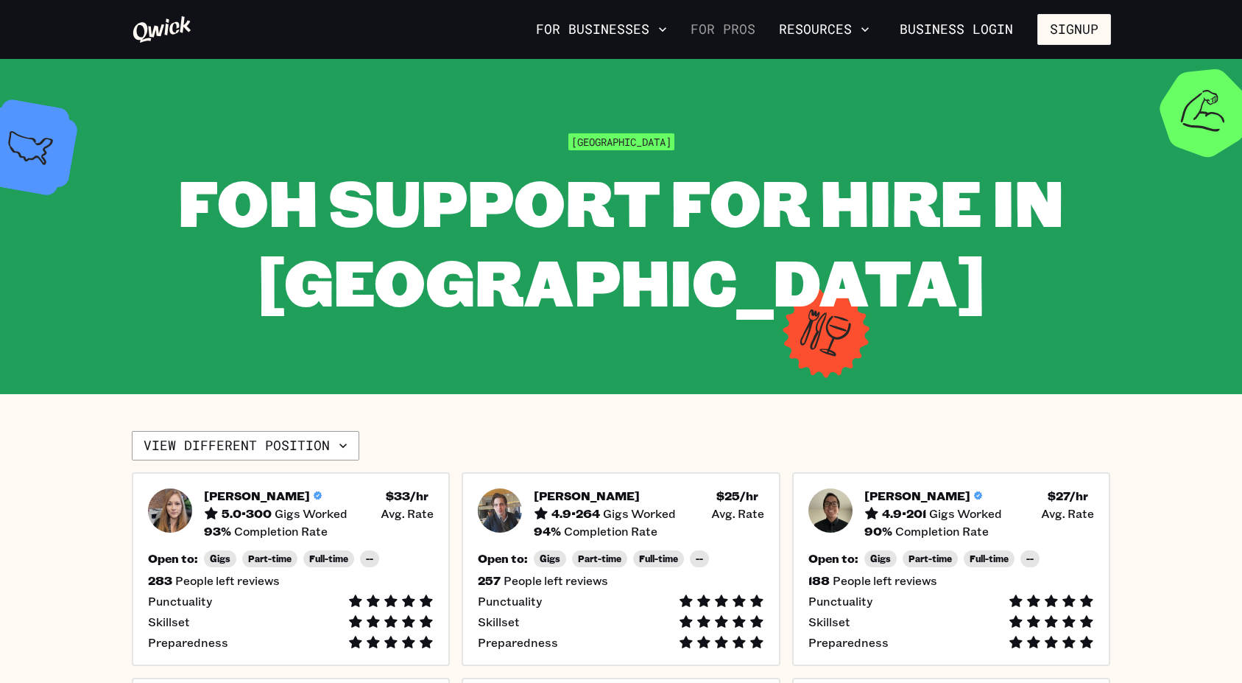
click at [728, 29] on link "For Pros" at bounding box center [723, 29] width 77 height 25
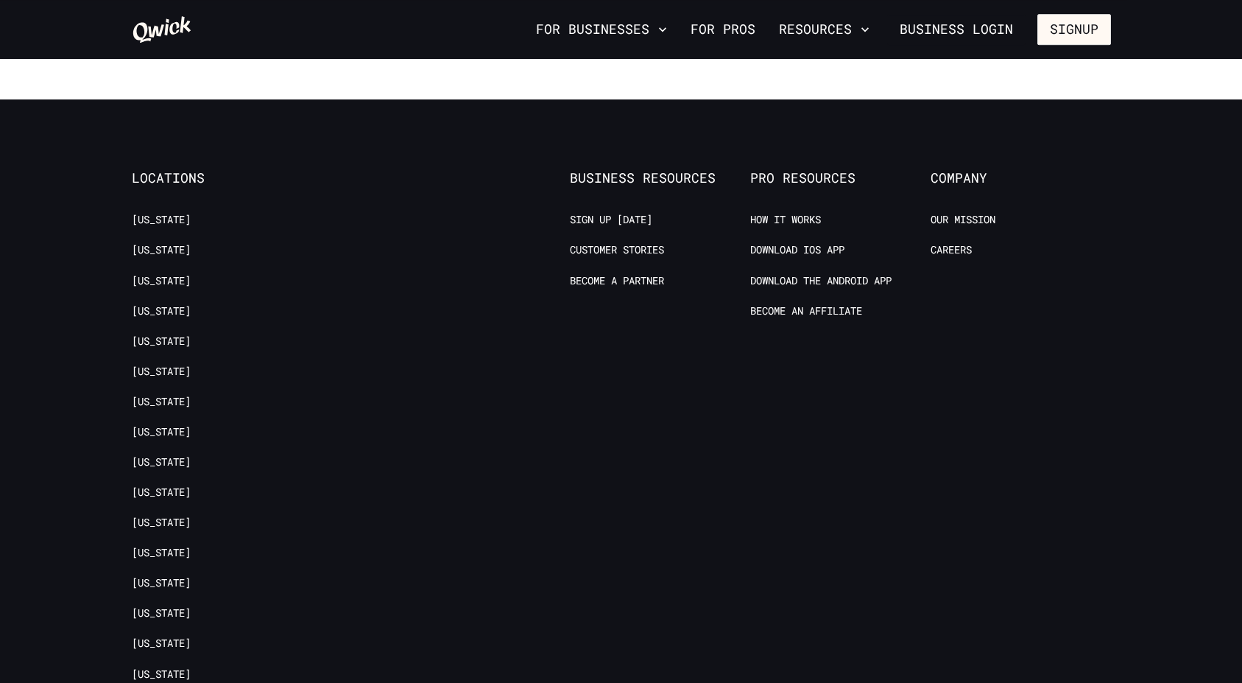
scroll to position [3005, 0]
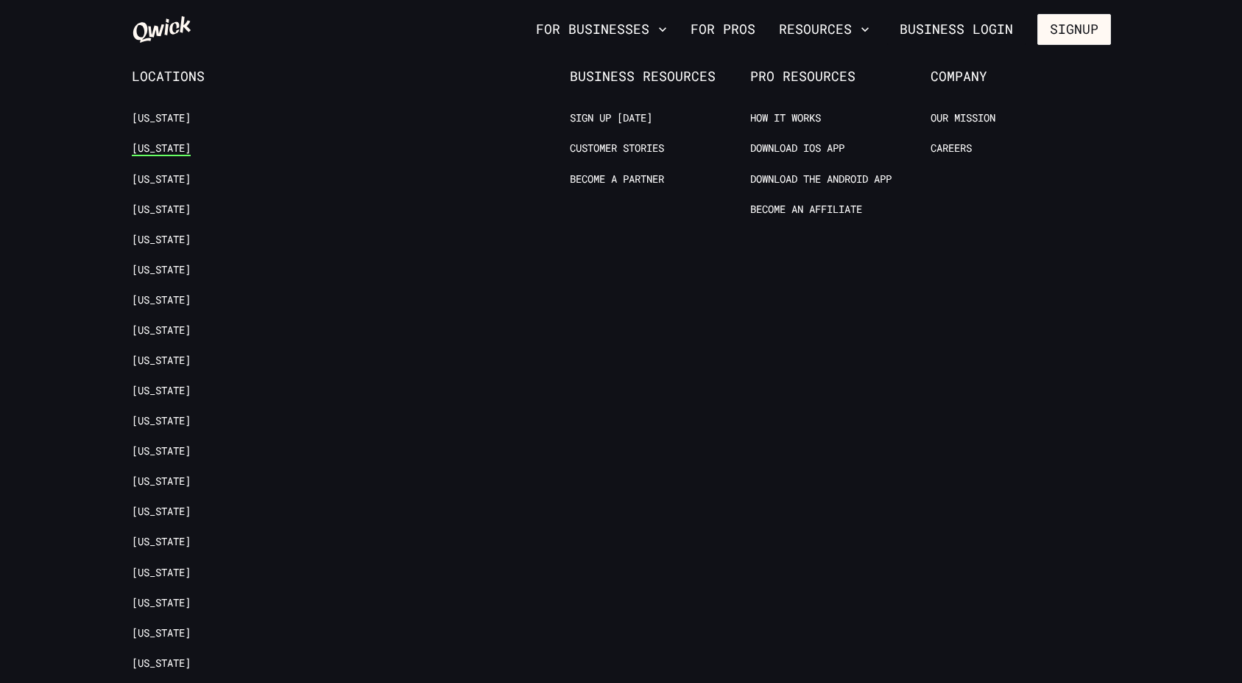
click at [142, 141] on link "[US_STATE]" at bounding box center [161, 148] width 59 height 14
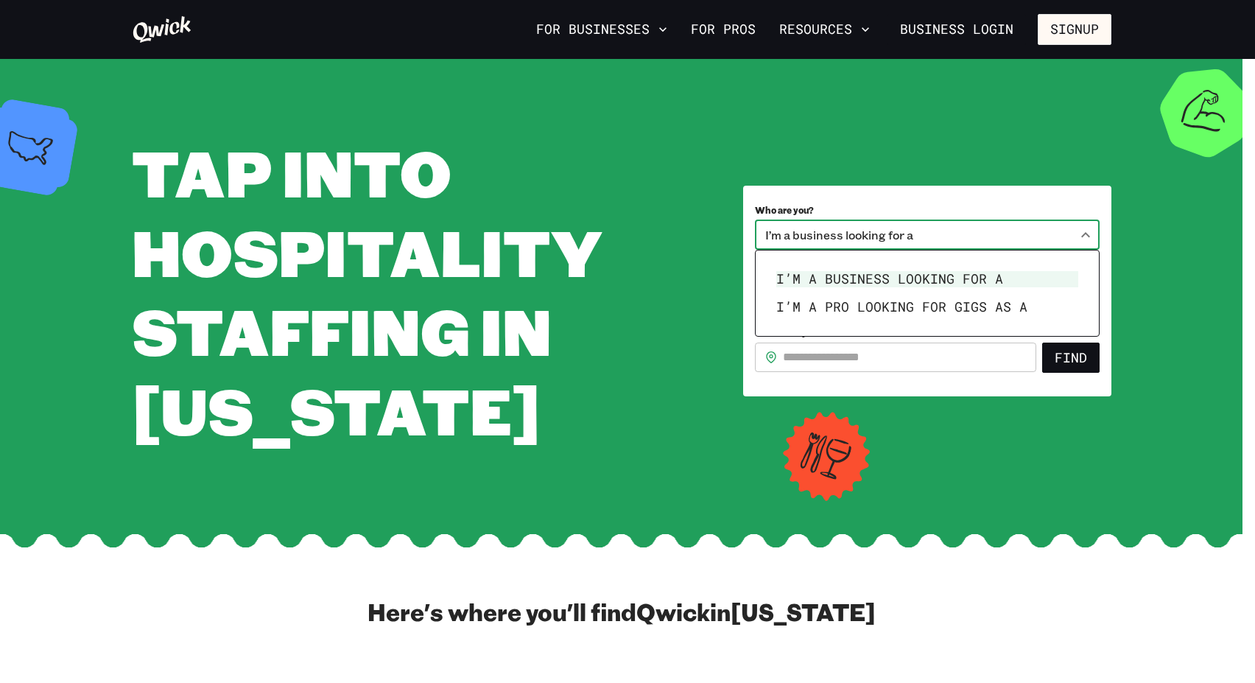
click at [1007, 233] on body "**********" at bounding box center [627, 341] width 1255 height 683
click at [1004, 306] on li "I’m a pro looking for Gigs as a" at bounding box center [927, 307] width 314 height 28
type input "***"
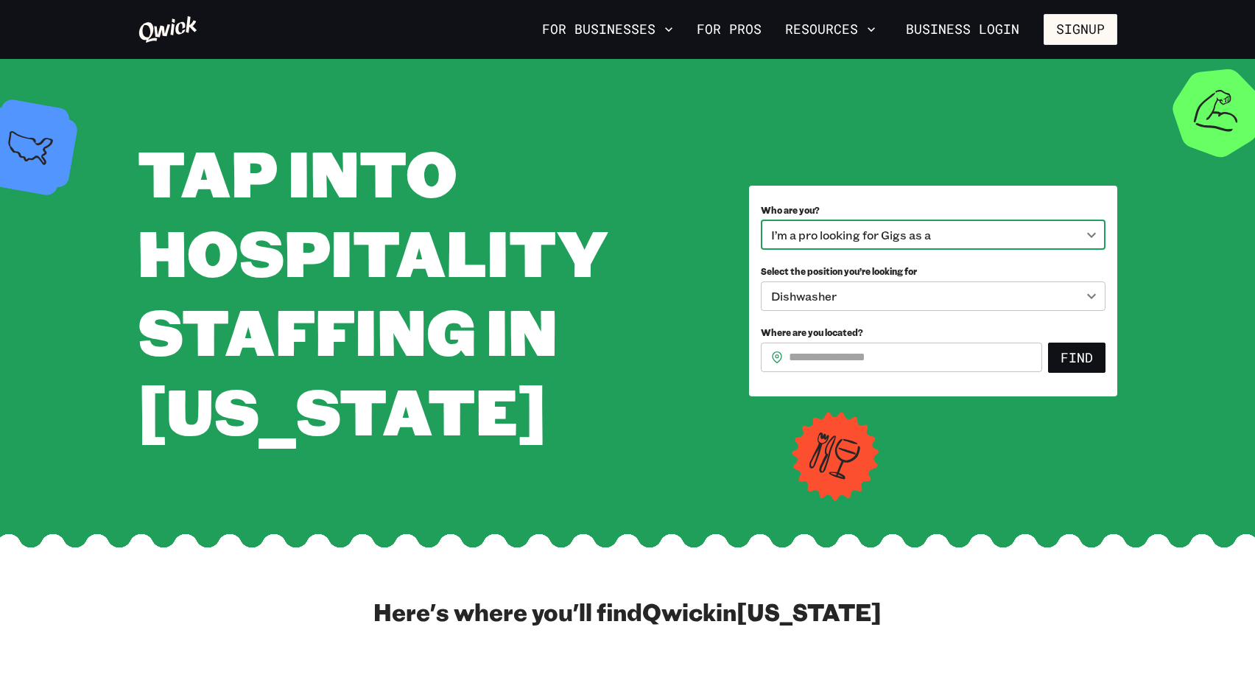
click at [942, 296] on body "**********" at bounding box center [627, 341] width 1255 height 683
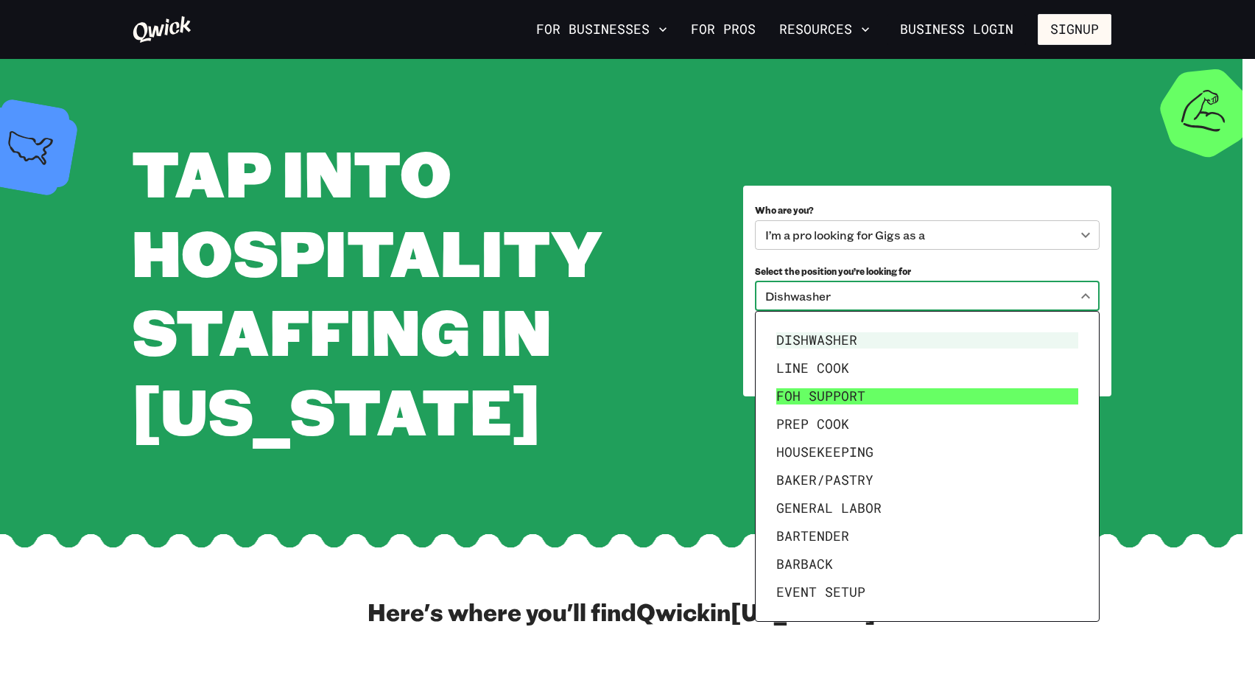
click at [898, 391] on li "FOH Support" at bounding box center [927, 396] width 314 height 28
type input "**********"
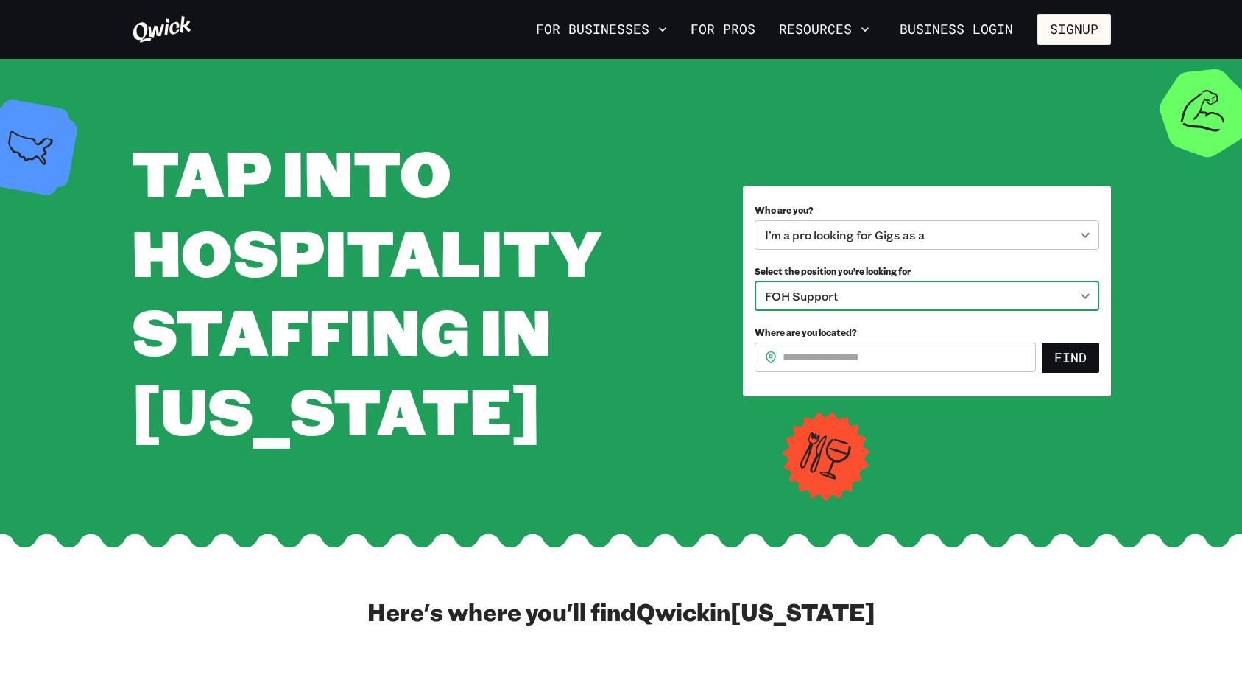
click at [867, 359] on input "Where are you located?" at bounding box center [909, 356] width 253 height 29
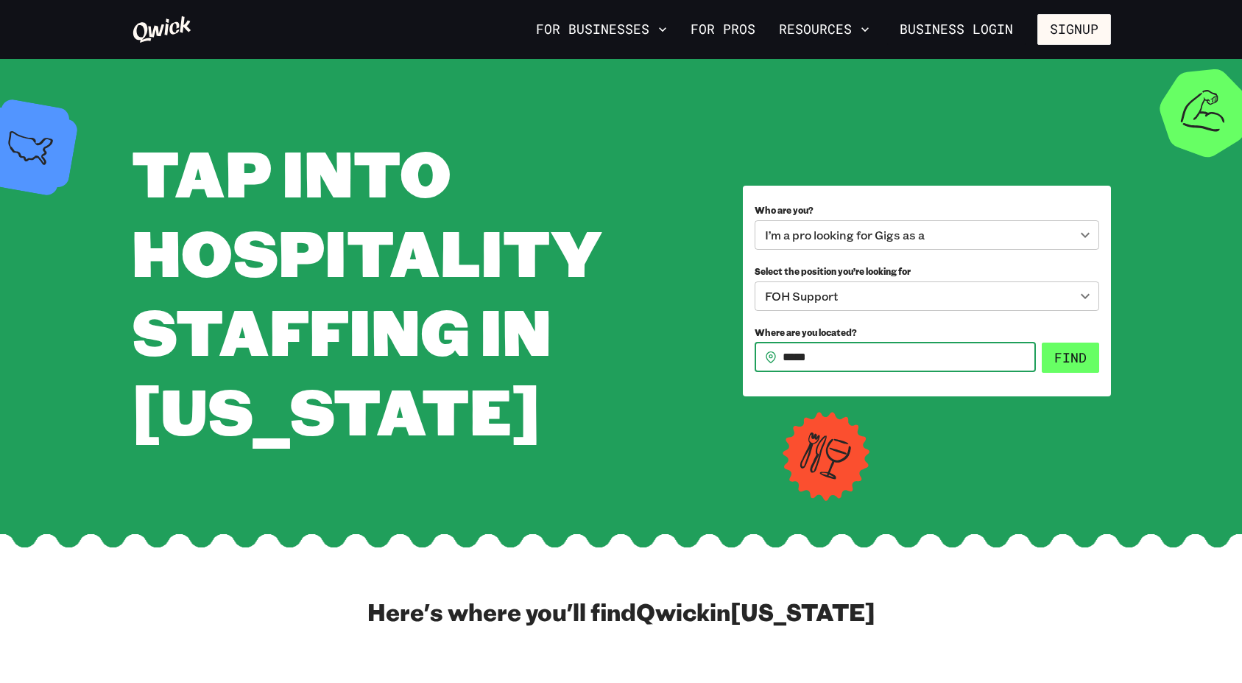
type input "*****"
click at [1060, 354] on button "Find" at bounding box center [1070, 357] width 57 height 31
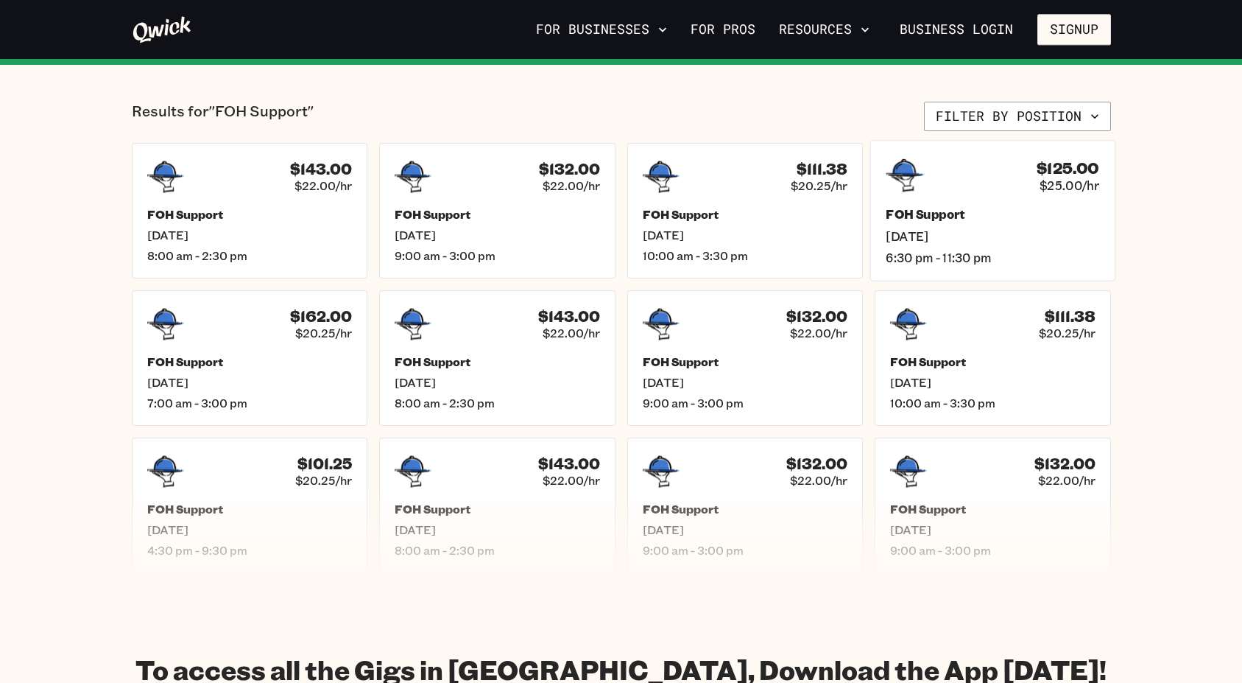
scroll to position [250, 0]
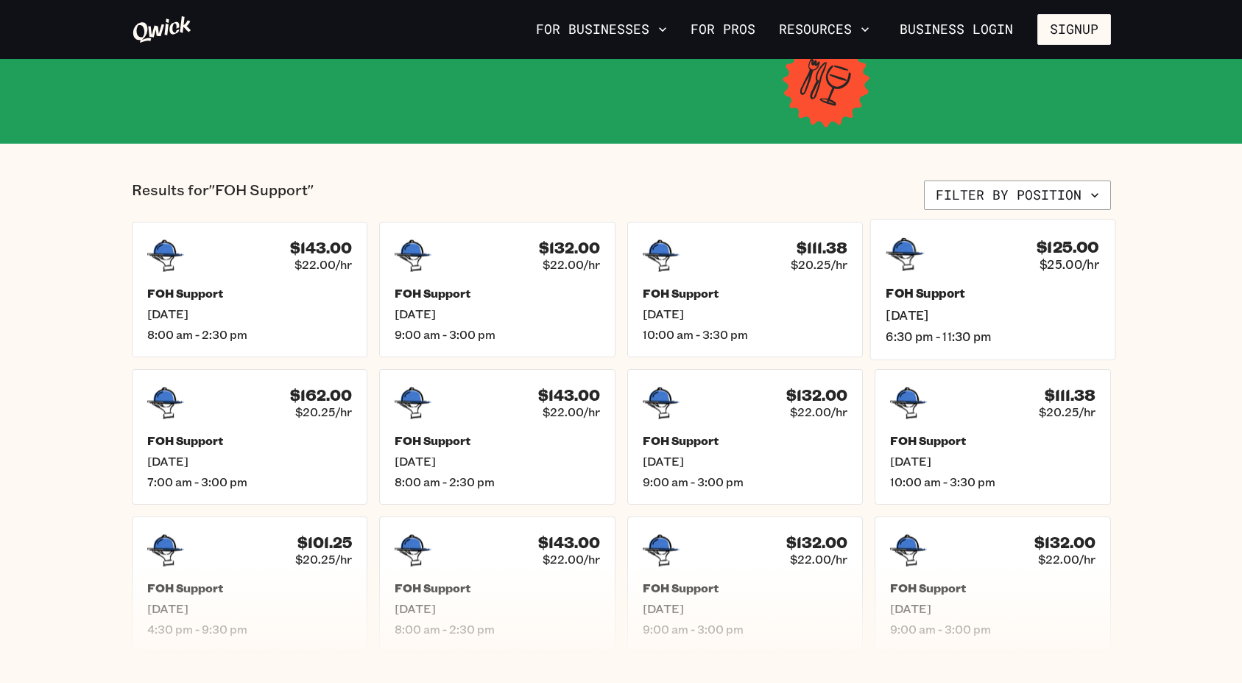
click at [991, 295] on h5 "FOH Support" at bounding box center [993, 293] width 214 height 15
